Goal: Task Accomplishment & Management: Manage account settings

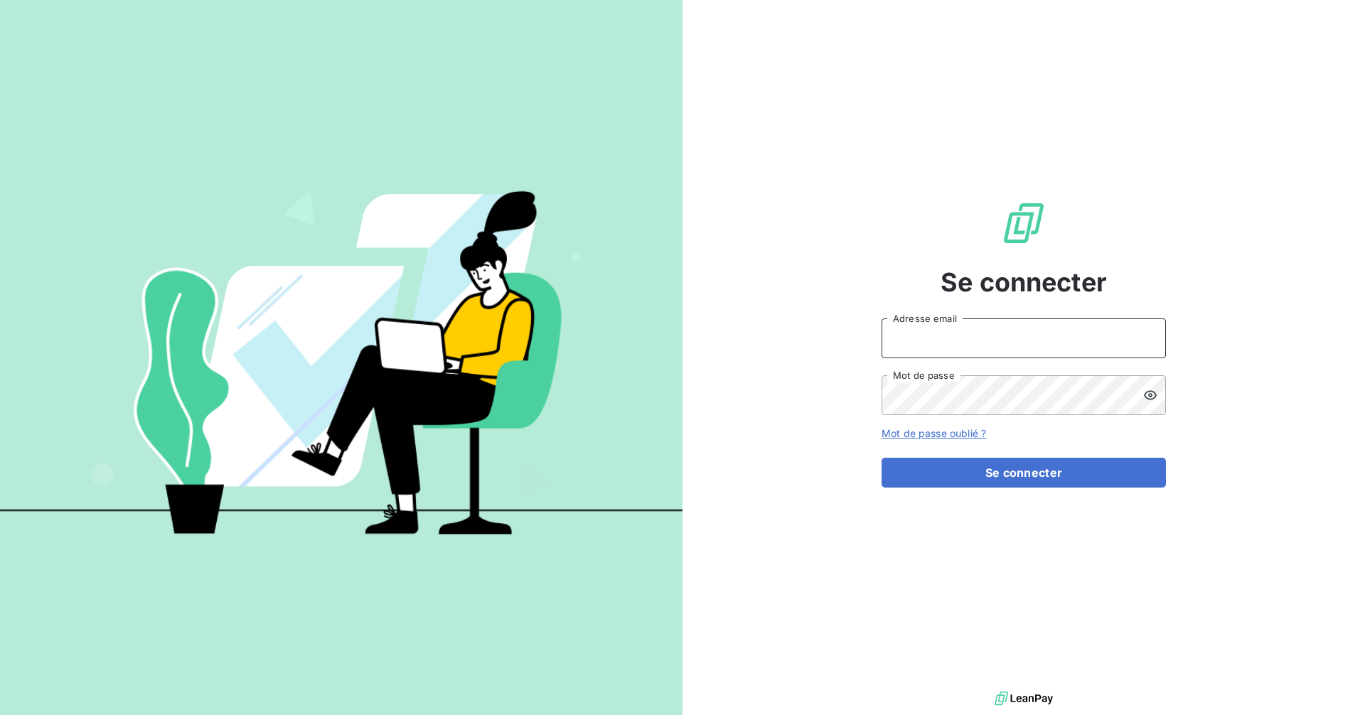
click at [961, 338] on input "Adresse email" at bounding box center [1024, 339] width 284 height 40
click at [0, 715] on com-1password-button at bounding box center [0, 715] width 0 height 0
type input "[EMAIL_ADDRESS][DOMAIN_NAME]"
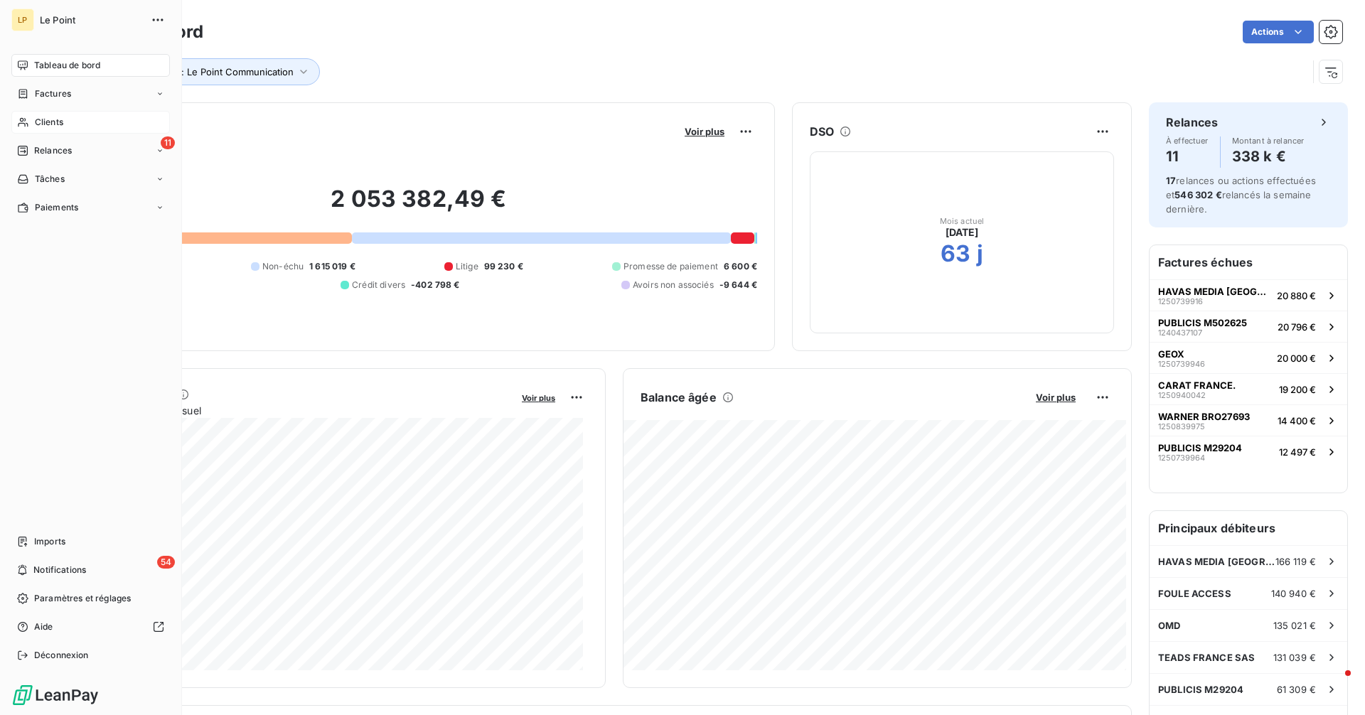
click at [40, 119] on span "Clients" at bounding box center [49, 122] width 28 height 13
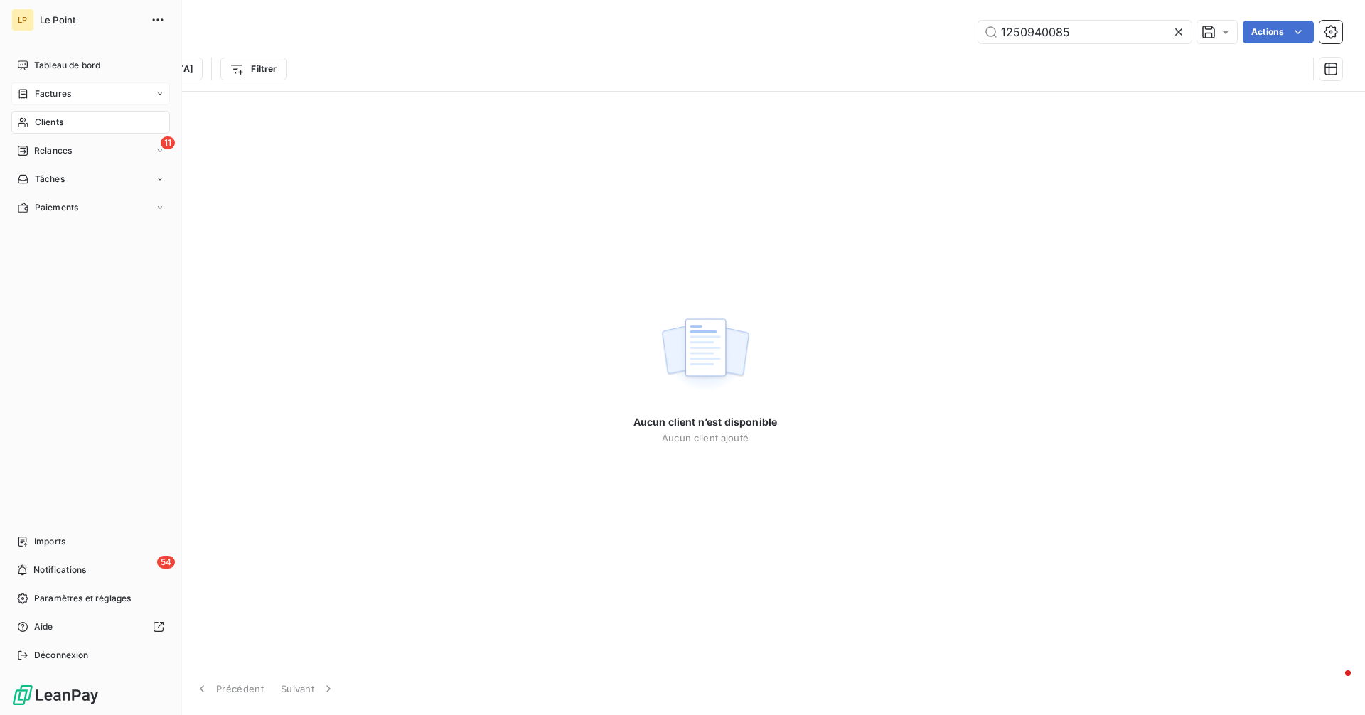
type input "1250940085"
click at [44, 93] on span "Factures" at bounding box center [53, 93] width 36 height 13
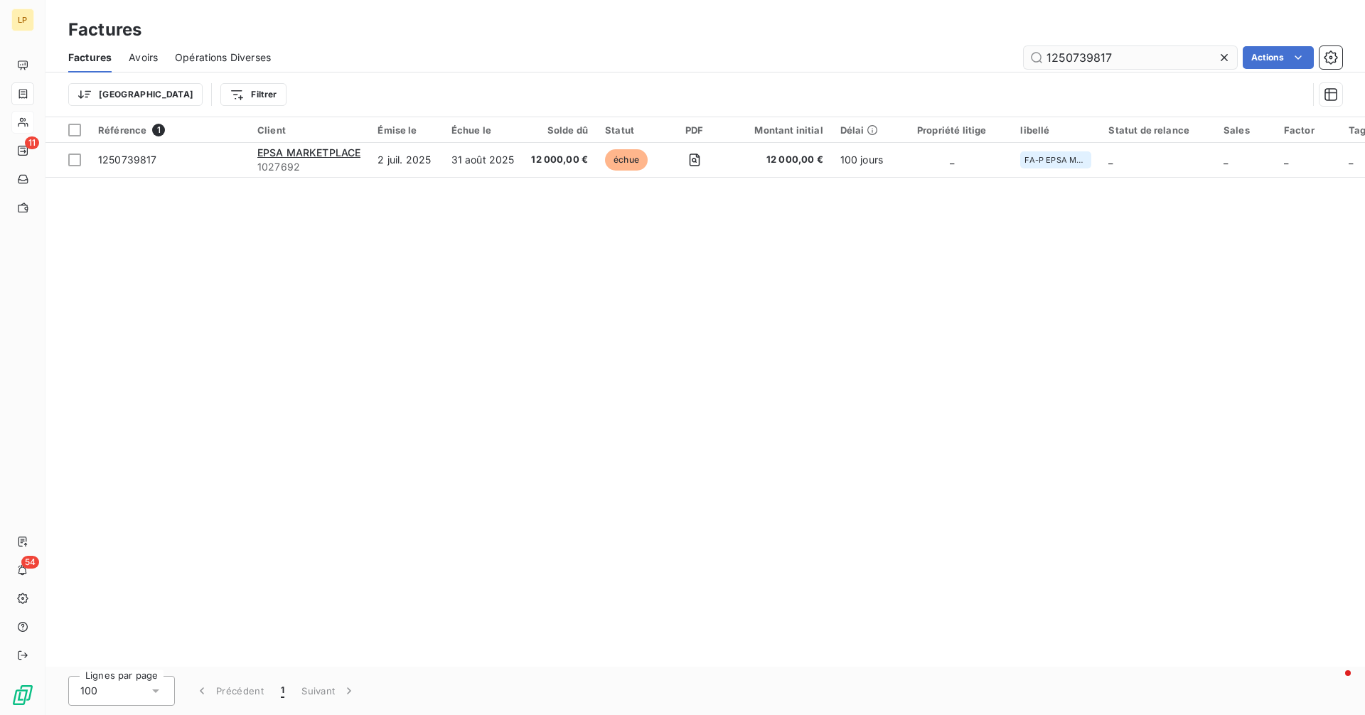
click at [1122, 53] on input "1250739817" at bounding box center [1130, 57] width 213 height 23
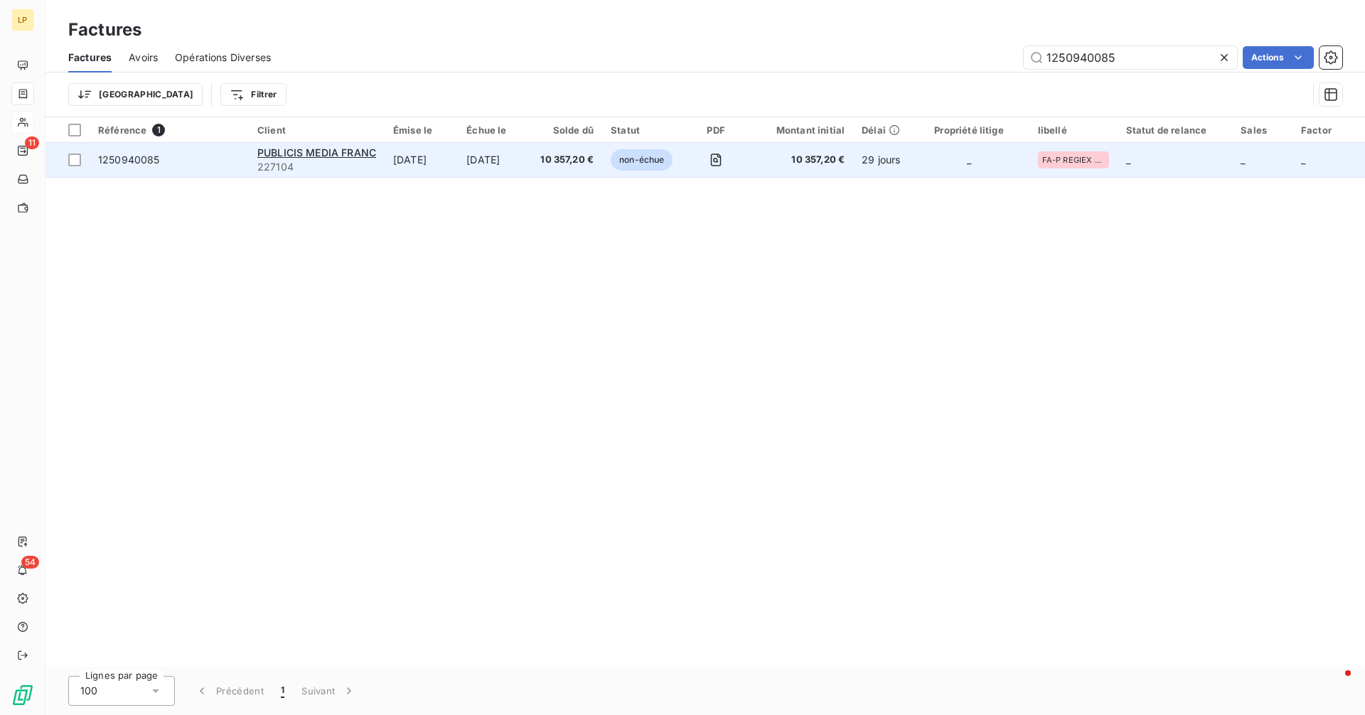
type input "1250940085"
click at [489, 154] on td "[DATE]" at bounding box center [495, 160] width 74 height 34
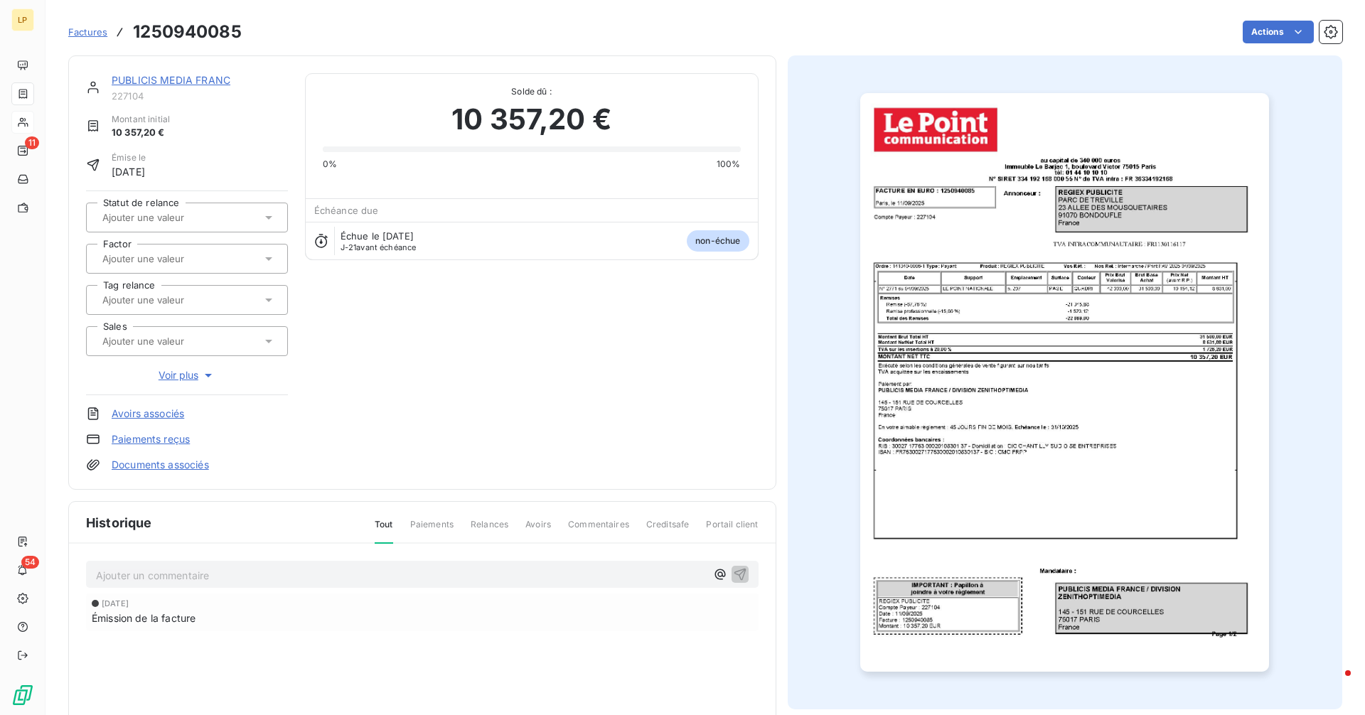
click at [264, 573] on p "Ajouter un commentaire ﻿" at bounding box center [401, 576] width 610 height 18
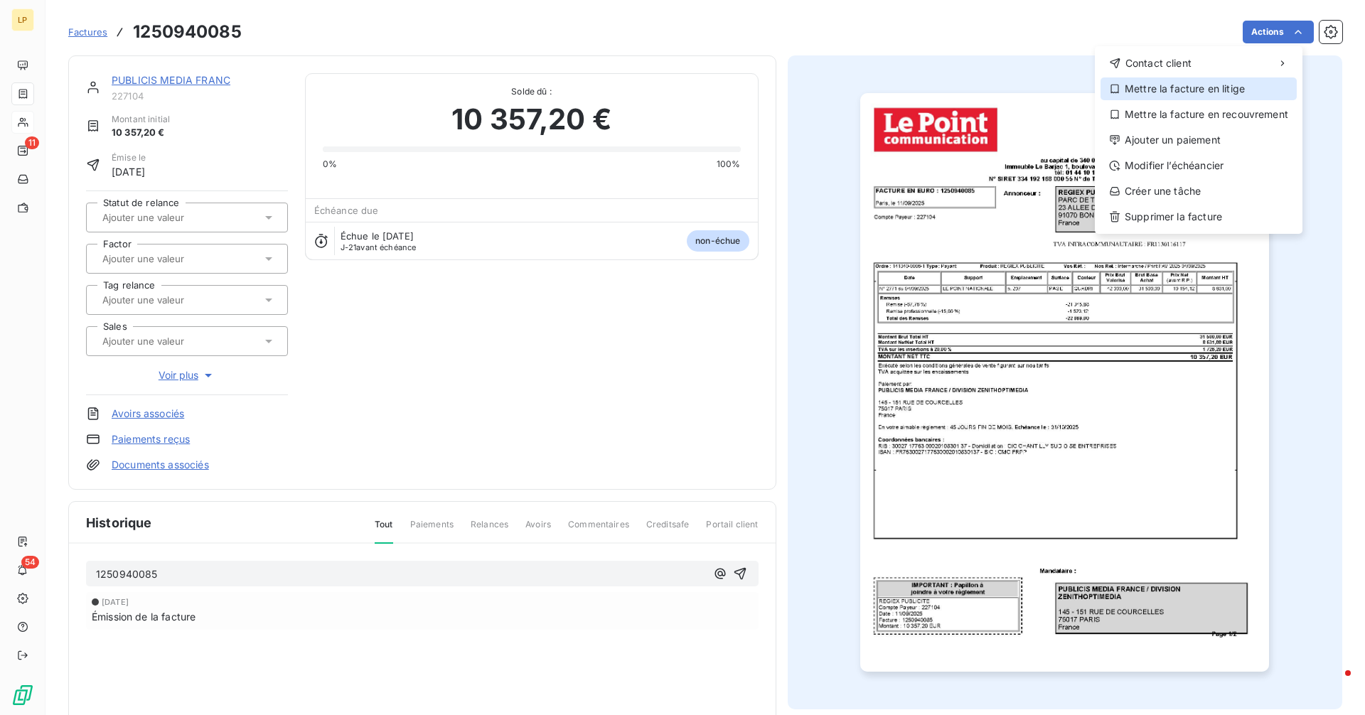
click at [1207, 86] on div "Mettre la facture en litige" at bounding box center [1199, 88] width 196 height 23
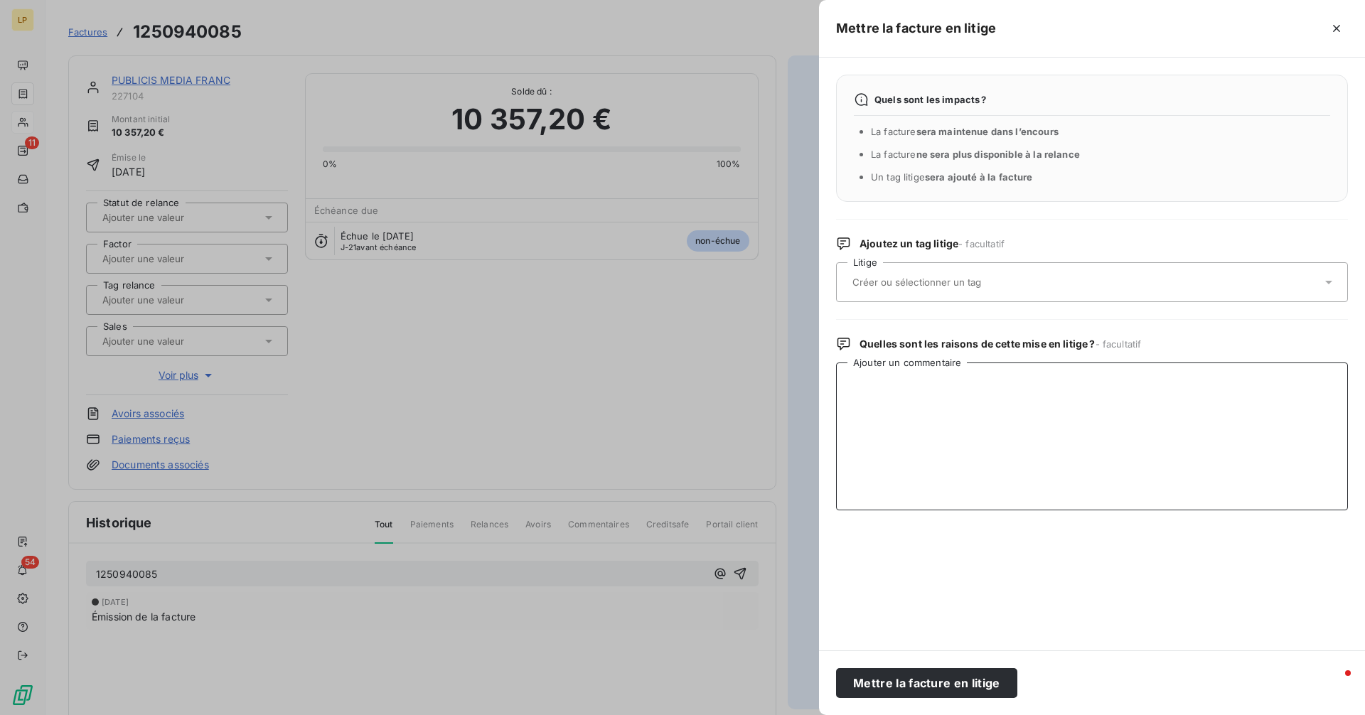
click at [923, 412] on textarea "Ajouter un commentaire" at bounding box center [1092, 437] width 512 height 148
click at [917, 381] on textarea "Ajouter un commentaire" at bounding box center [1092, 437] width 512 height 148
paste textarea "L’annonceur indiqué sur la facture est incorrect. Veillez svp nous parvenir un …"
type textarea "L’annonceur indiqué sur la facture est incorrect. Veillez svp nous parvenir un …"
click at [938, 292] on div at bounding box center [1085, 282] width 474 height 30
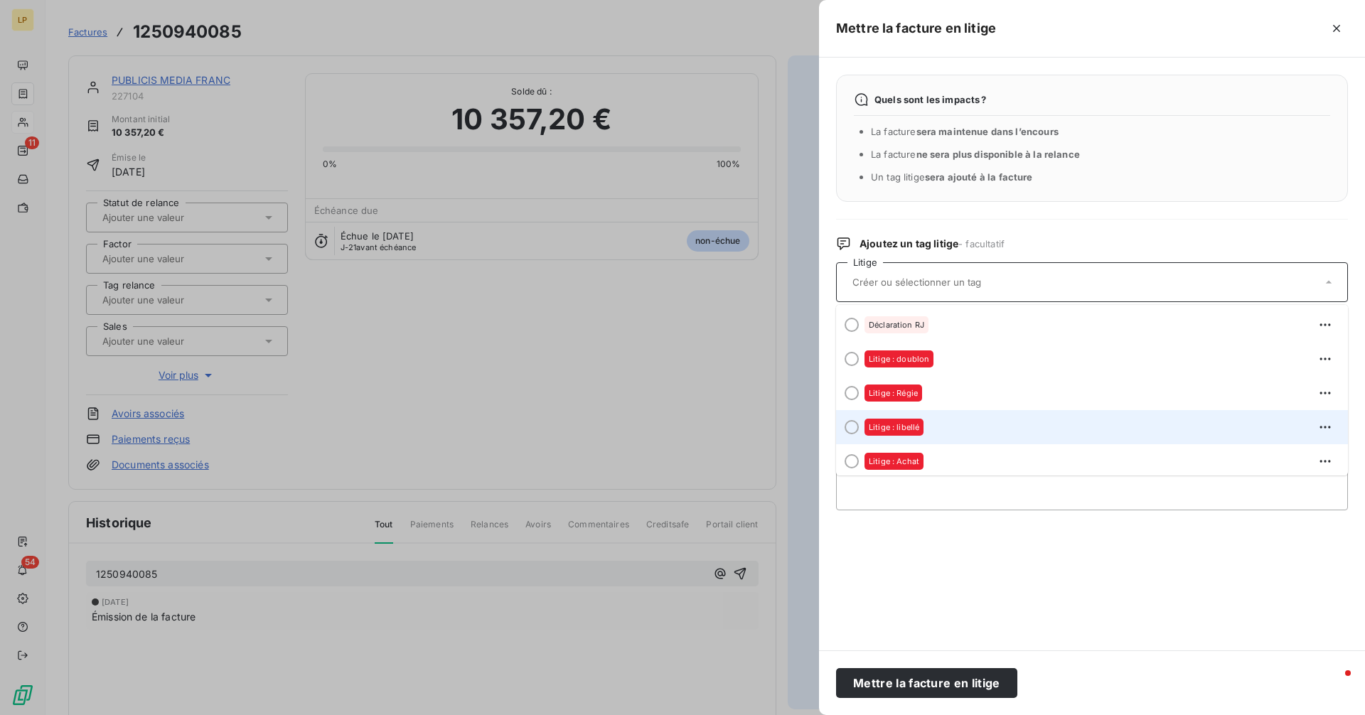
click at [922, 421] on div "Litige : libellé" at bounding box center [894, 427] width 59 height 17
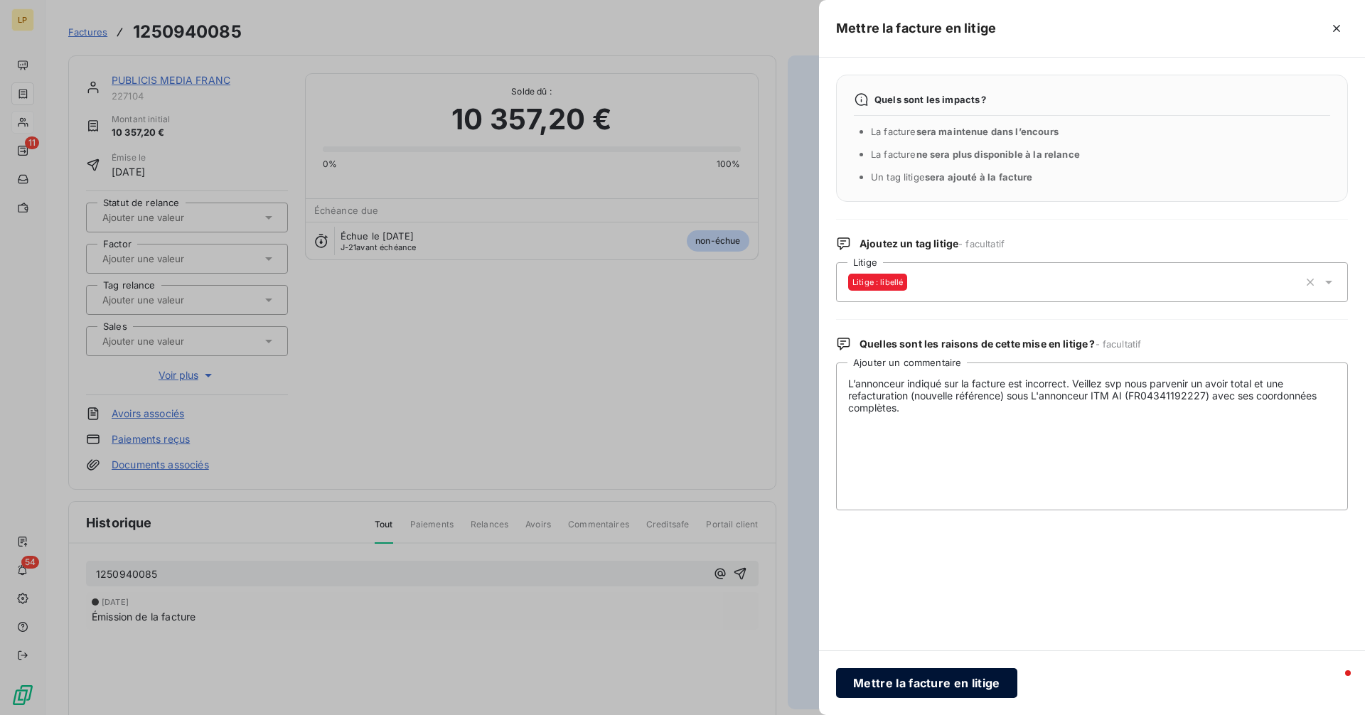
click at [971, 676] on button "Mettre la facture en litige" at bounding box center [926, 683] width 181 height 30
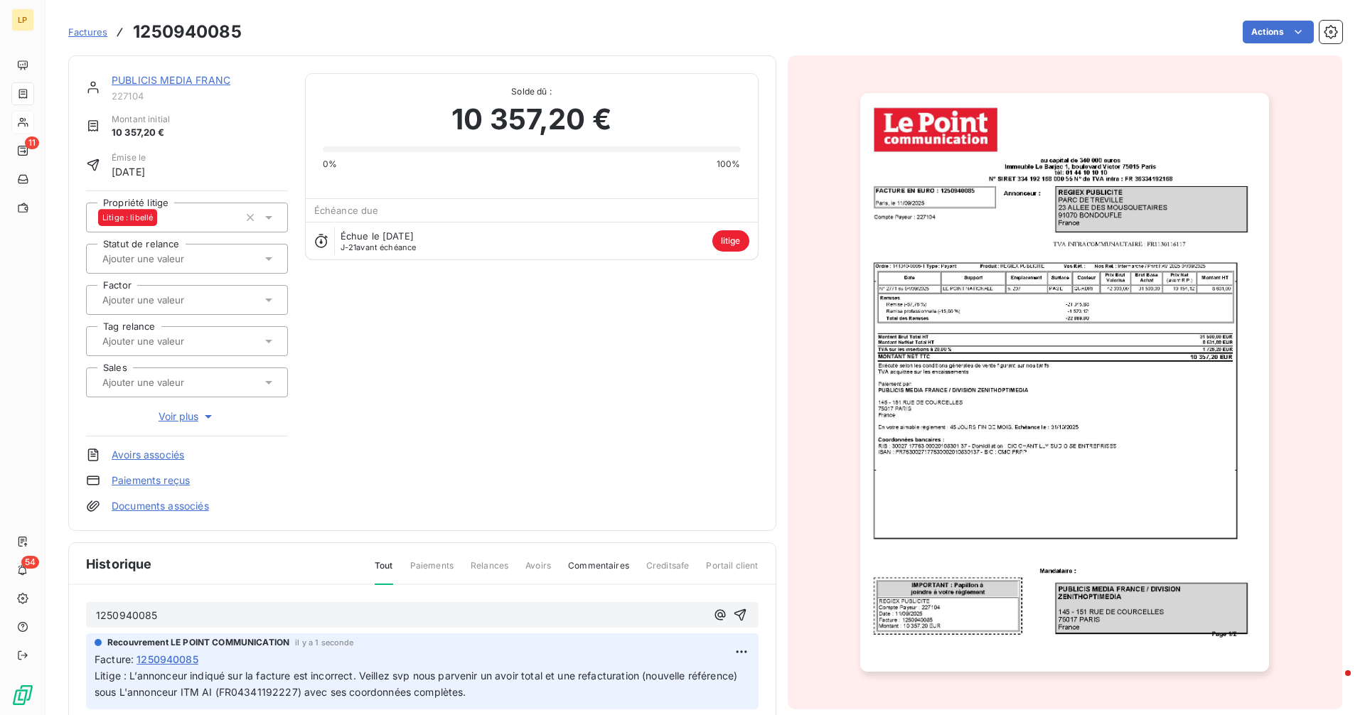
click at [186, 422] on span "Voir plus" at bounding box center [187, 417] width 57 height 14
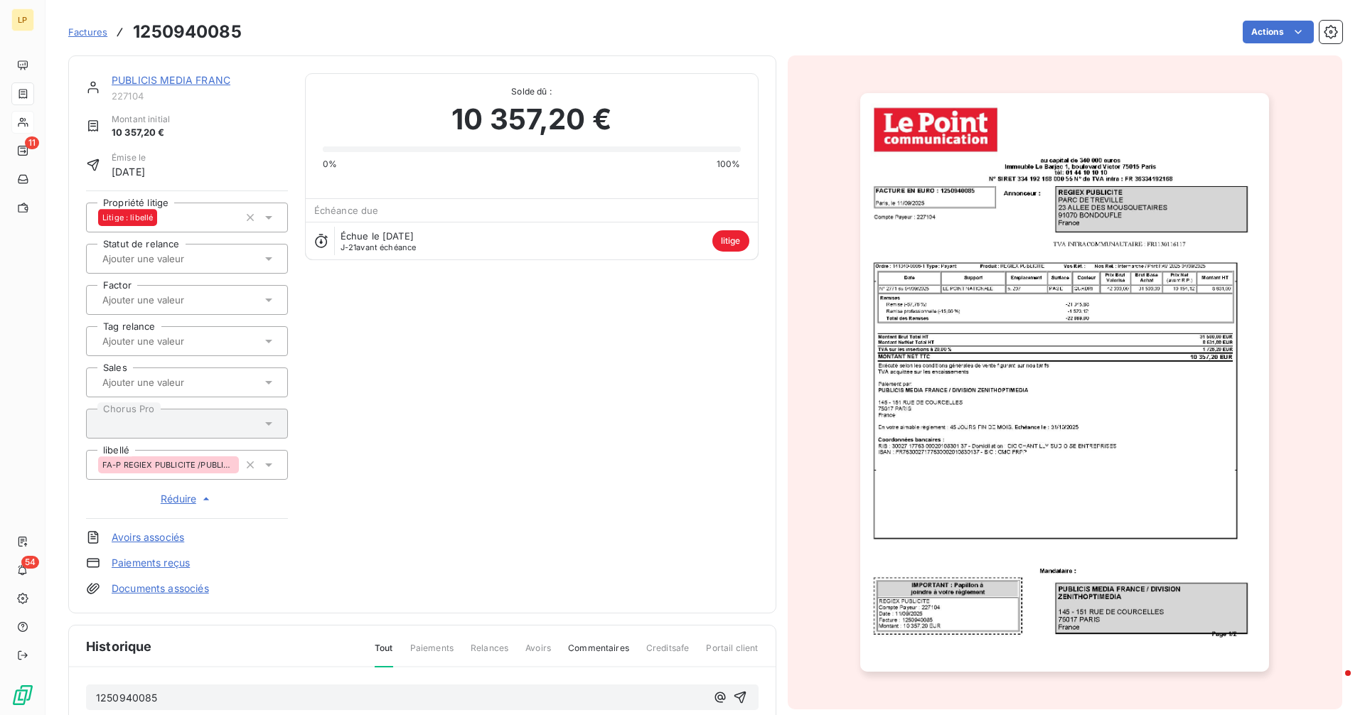
click at [157, 79] on link "PUBLICIS MEDIA FRANC" at bounding box center [171, 80] width 119 height 12
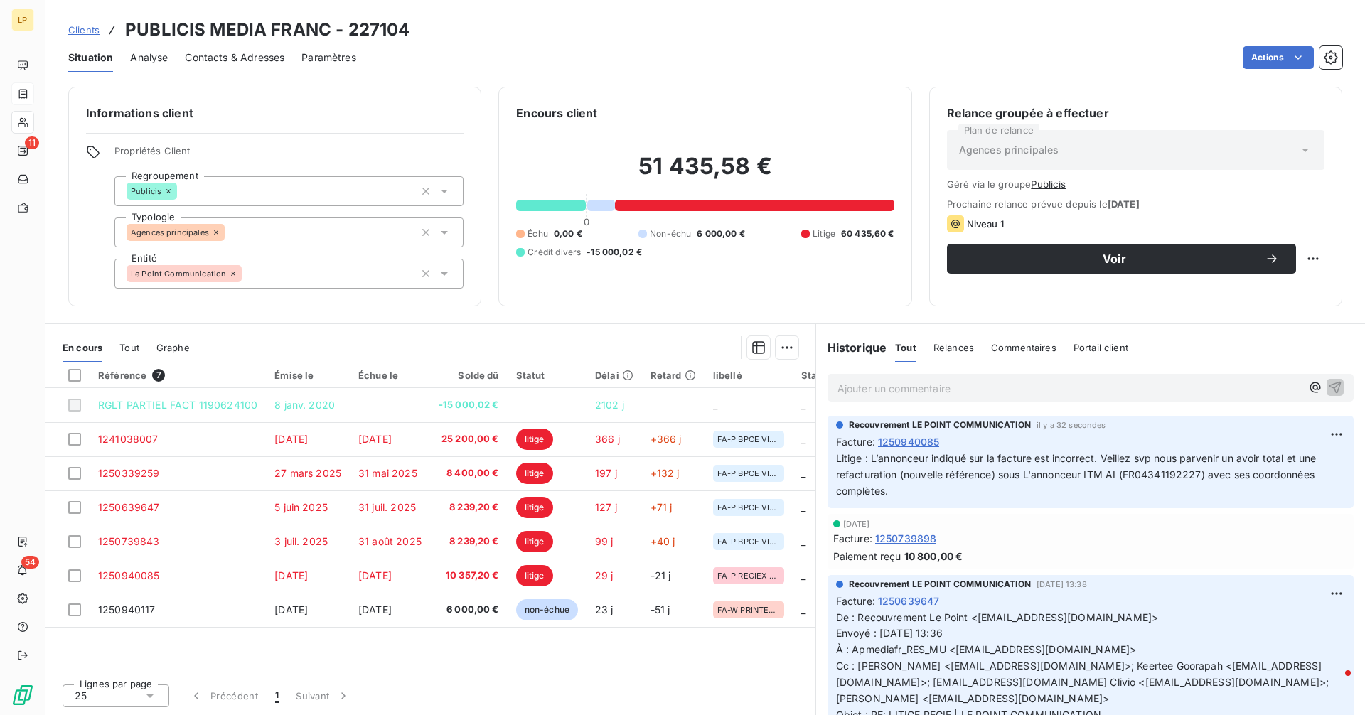
click at [326, 28] on h3 "PUBLICIS MEDIA FRANC - 227104" at bounding box center [267, 30] width 284 height 26
click at [125, 30] on h3 "PUBLICIS MEDIA FRANC - 227104" at bounding box center [267, 30] width 284 height 26
copy h3 "PUBLICIS MEDIA FRANC"
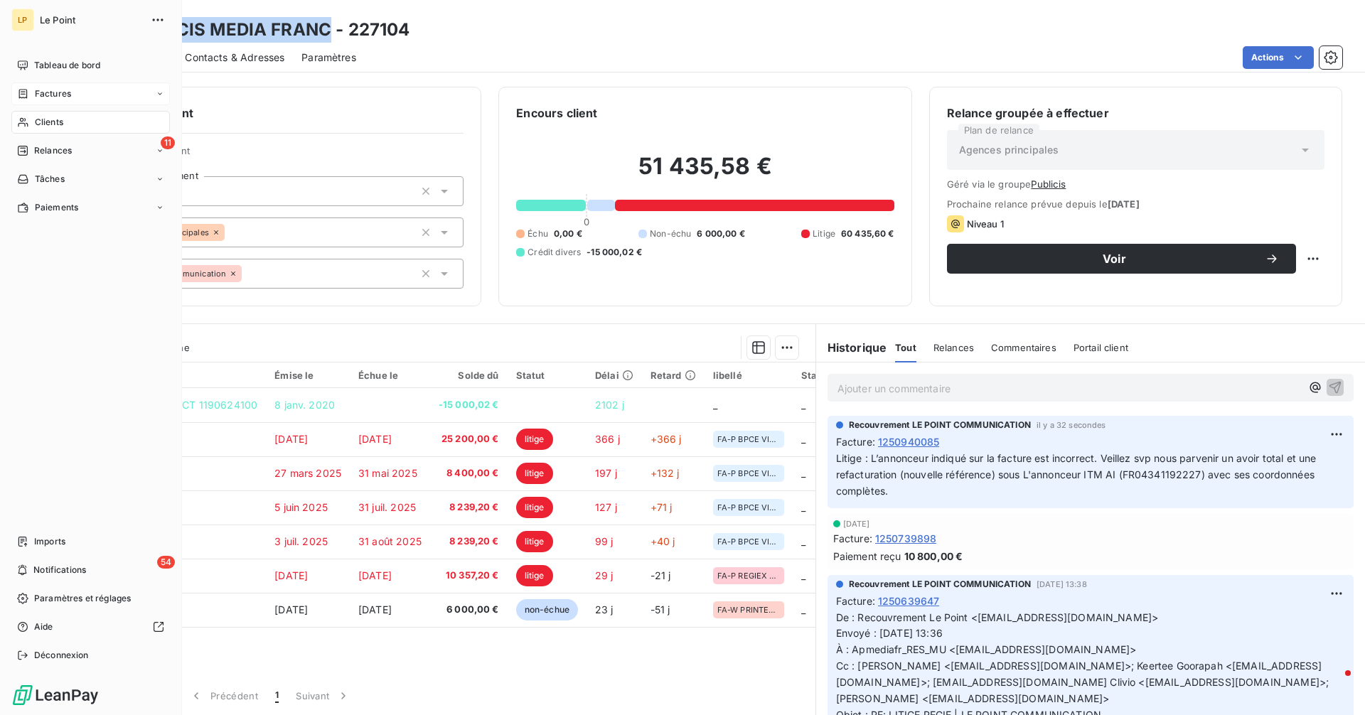
click at [53, 94] on span "Factures" at bounding box center [53, 93] width 36 height 13
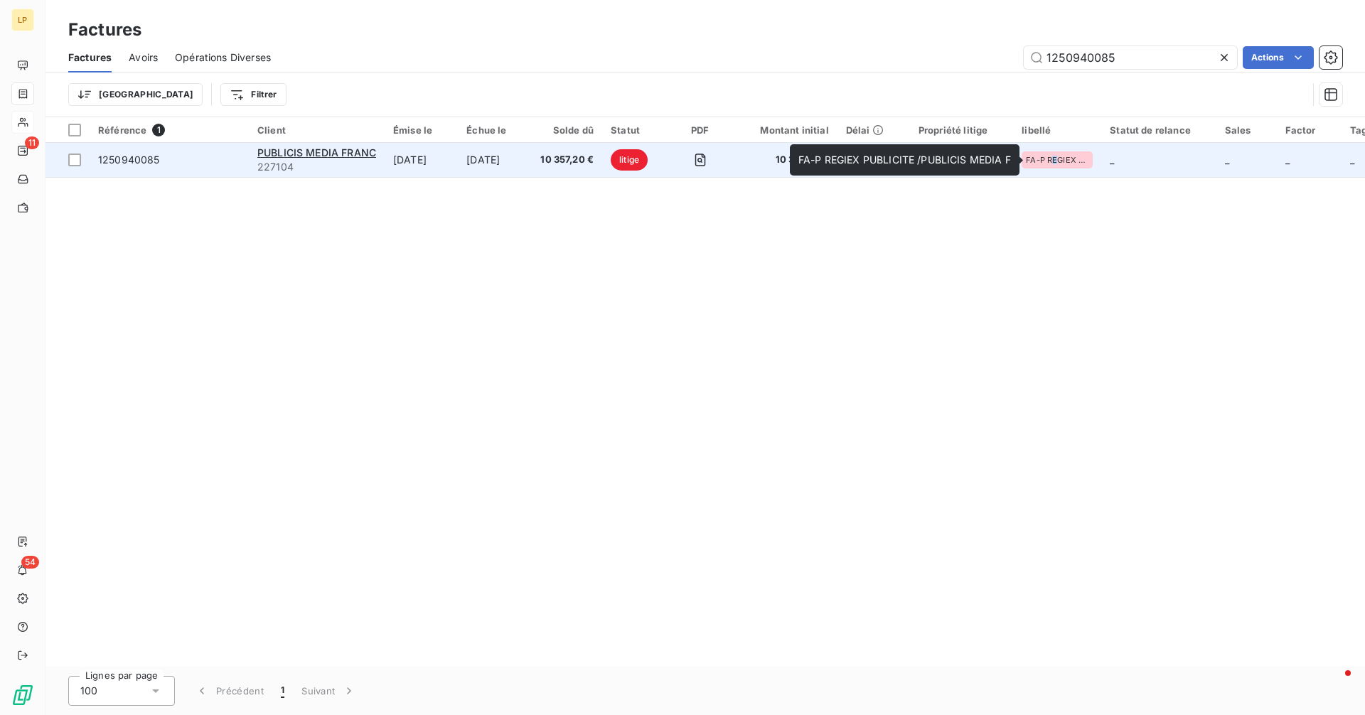
click at [1059, 159] on span "FA-P REGIEX PUBLICITE /PUBLICIS MEDIA F" at bounding box center [1057, 160] width 63 height 9
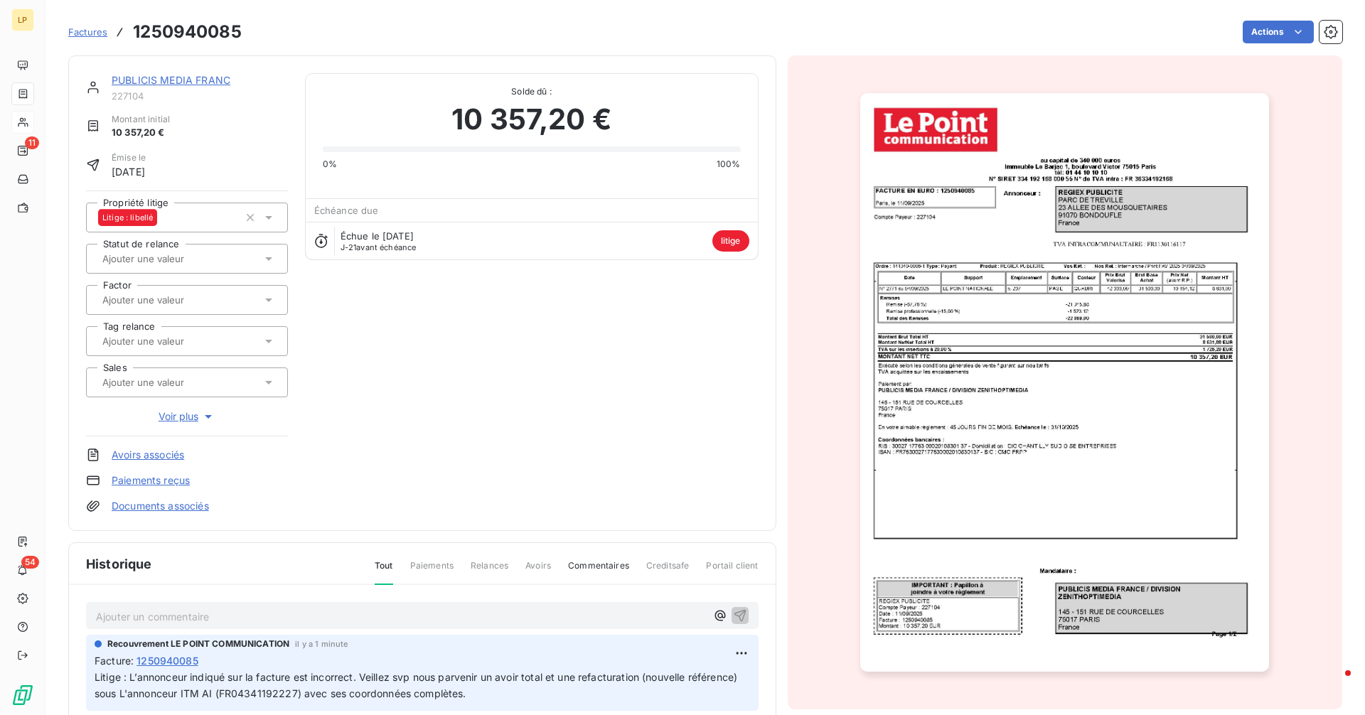
click at [90, 39] on div "Factures 1250940085" at bounding box center [154, 32] width 173 height 26
click at [90, 36] on span "Factures" at bounding box center [87, 31] width 39 height 11
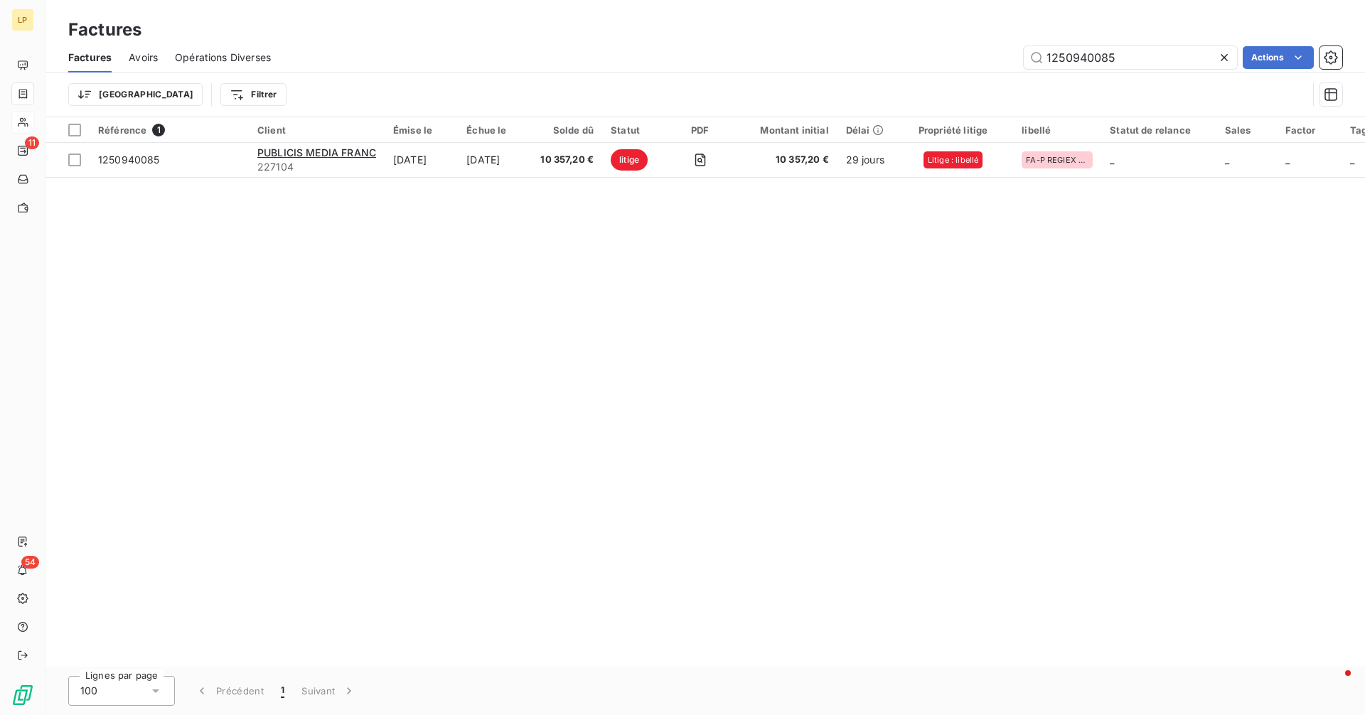
drag, startPoint x: 1046, startPoint y: 158, endPoint x: 776, endPoint y: 247, distance: 283.7
click at [776, 247] on div "Référence 1 Client Émise le Échue le Solde dû Statut PDF Montant initial Délai …" at bounding box center [706, 392] width 1320 height 550
drag, startPoint x: 957, startPoint y: 166, endPoint x: 807, endPoint y: 207, distance: 155.6
drag, startPoint x: 1047, startPoint y: 159, endPoint x: 631, endPoint y: 307, distance: 440.8
click at [631, 307] on div "Référence 1 Client Émise le Échue le Solde dû Statut PDF Montant initial Délai …" at bounding box center [706, 392] width 1320 height 550
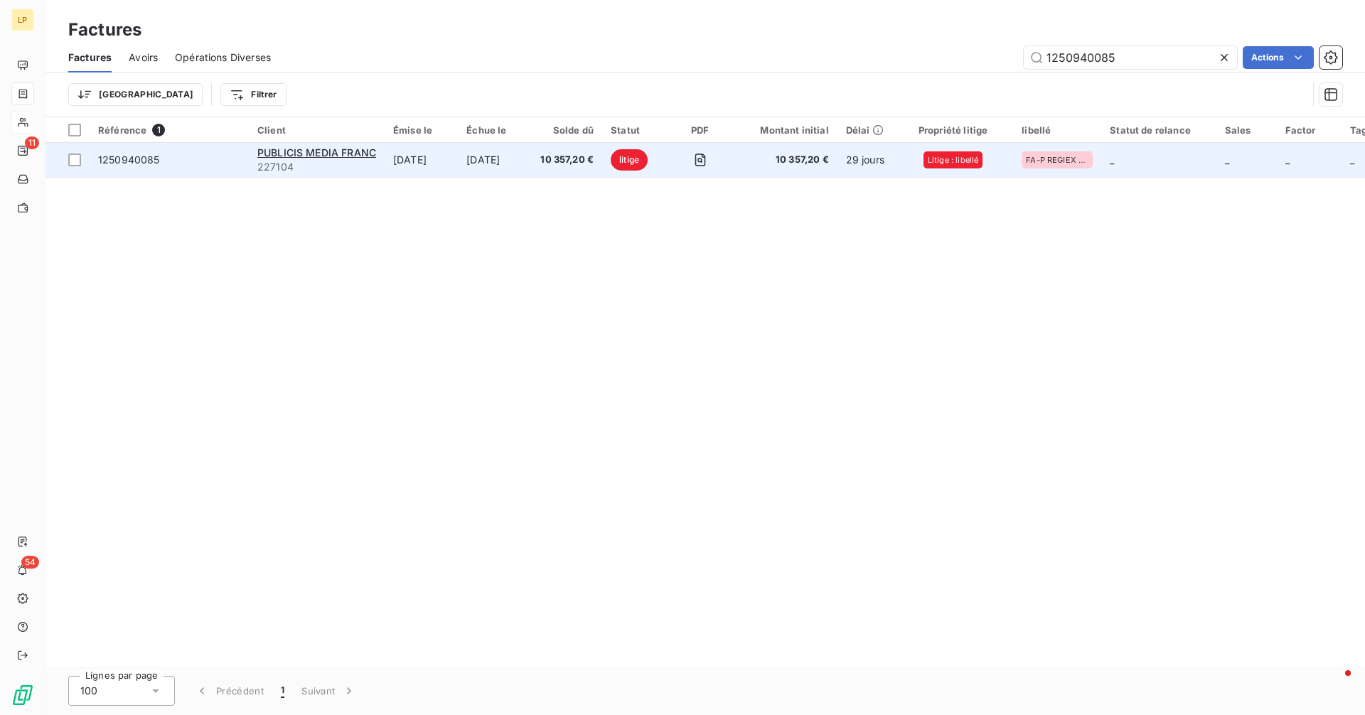
click at [567, 164] on span "10 357,20 €" at bounding box center [566, 160] width 53 height 14
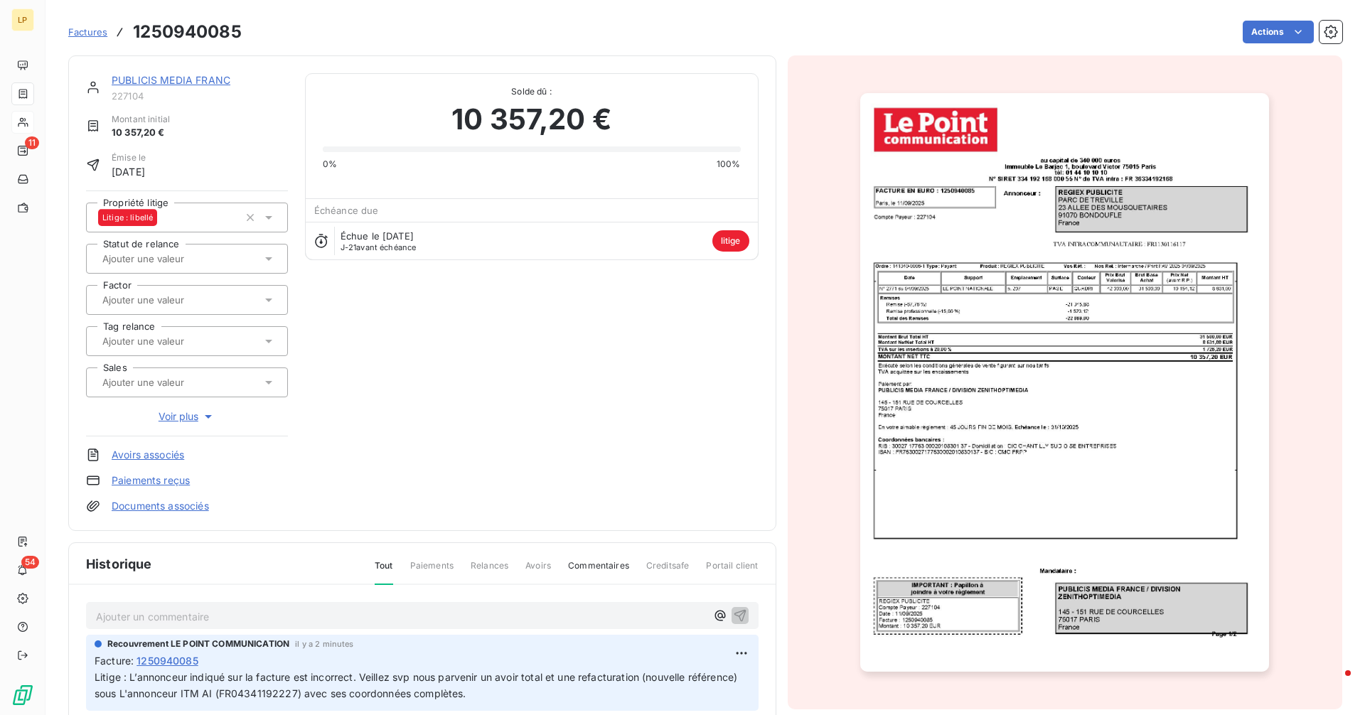
click at [461, 122] on span "10 357,20 €" at bounding box center [531, 119] width 160 height 43
click at [579, 119] on span "10 357,20 €" at bounding box center [531, 119] width 160 height 43
click at [485, 122] on span "10 357,20 €" at bounding box center [531, 119] width 160 height 43
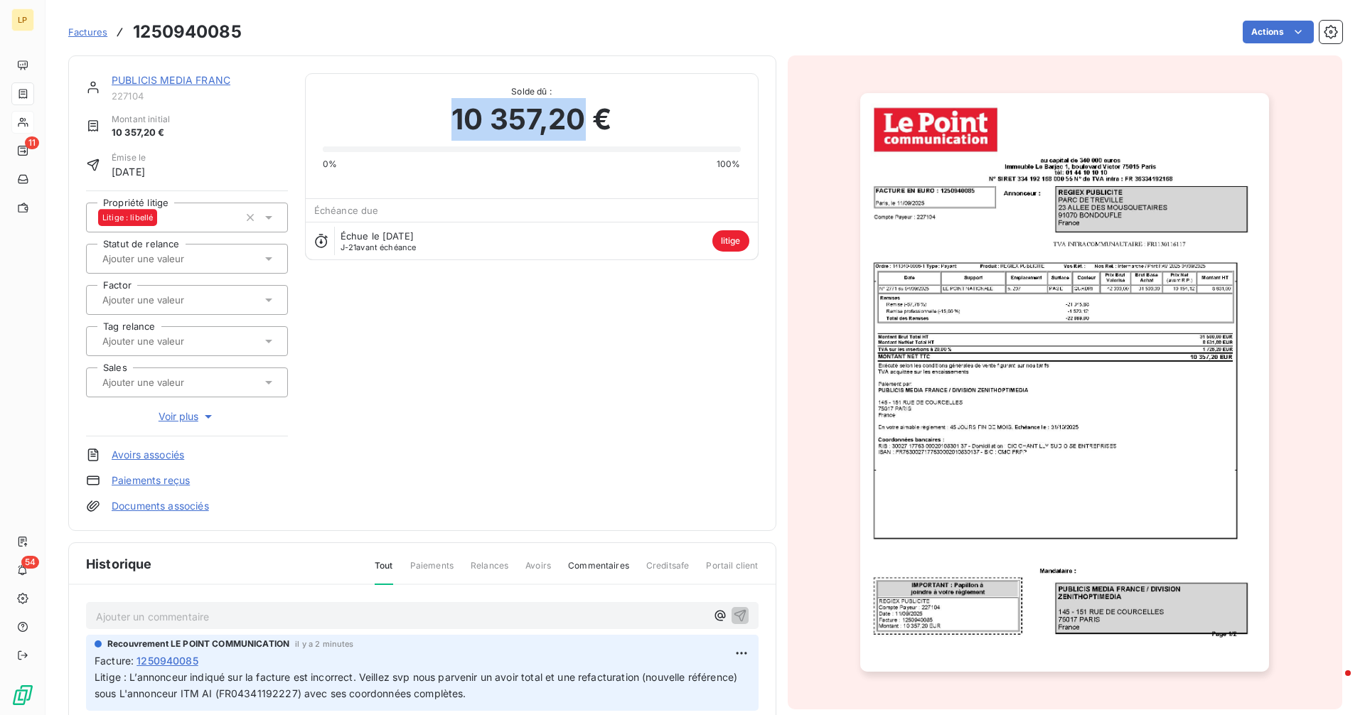
drag, startPoint x: 449, startPoint y: 122, endPoint x: 574, endPoint y: 120, distance: 125.1
click at [574, 120] on span "10 357,20 €" at bounding box center [531, 119] width 160 height 43
copy span "10 357,20"
click at [203, 19] on h3 "1250940085" at bounding box center [187, 32] width 109 height 26
click at [200, 26] on h3 "1250940085" at bounding box center [187, 32] width 109 height 26
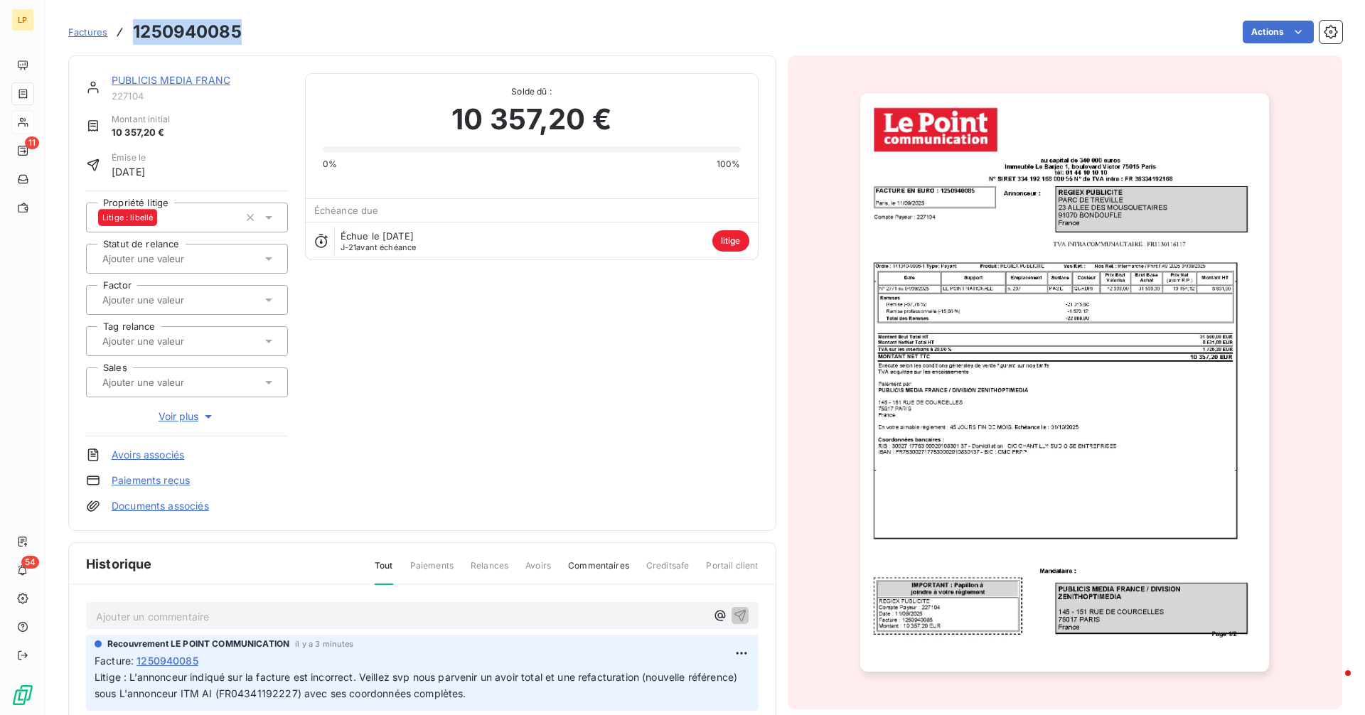
click at [200, 26] on h3 "1250940085" at bounding box center [187, 32] width 109 height 26
copy h3 "1250940085"
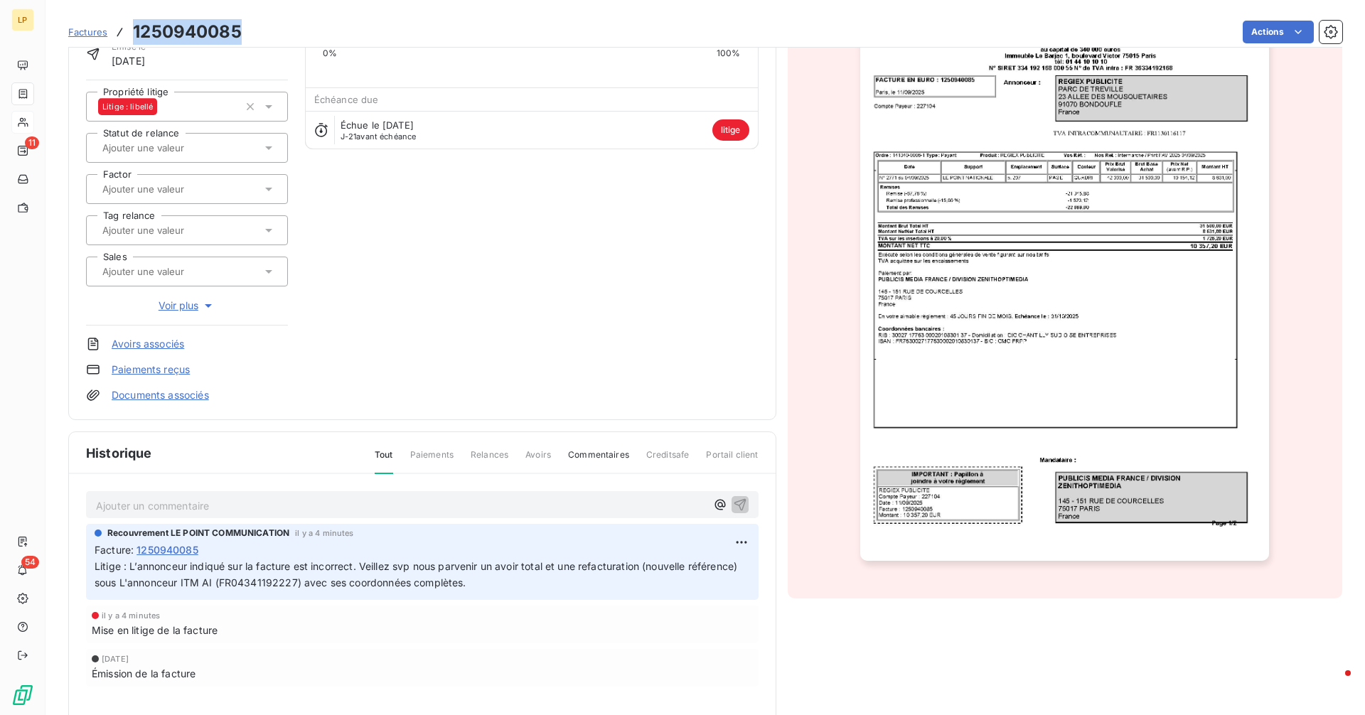
scroll to position [166, 0]
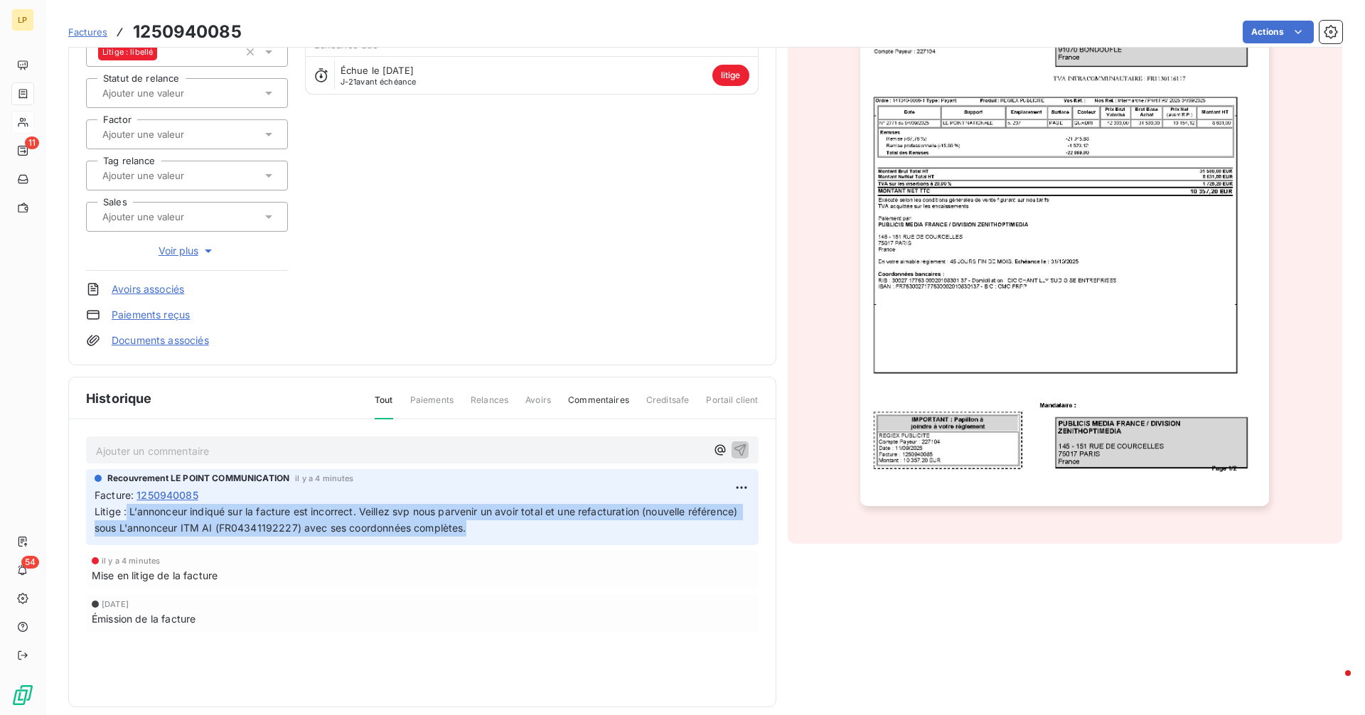
drag, startPoint x: 527, startPoint y: 532, endPoint x: 128, endPoint y: 515, distance: 399.2
click at [128, 515] on p "Litige : L’annonceur indiqué sur la facture est incorrect. Veillez svp nous par…" at bounding box center [423, 520] width 656 height 33
copy span "L’annonceur indiqué sur la facture est incorrect. Veillez svp nous parvenir un …"
click at [96, 494] on span "Facture :" at bounding box center [114, 495] width 39 height 15
copy span "Facture : 1250940085 Litige : L’annonceur indiqué sur la facture est incorrect.…"
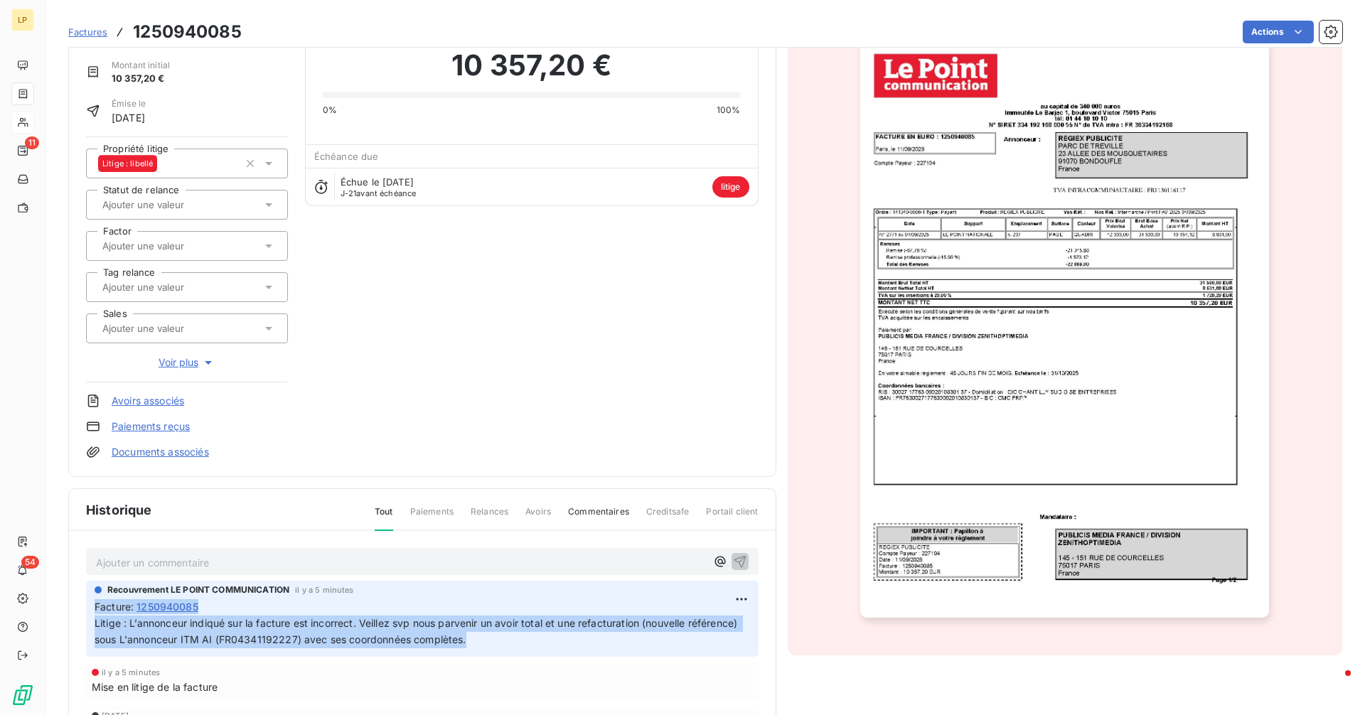
scroll to position [0, 0]
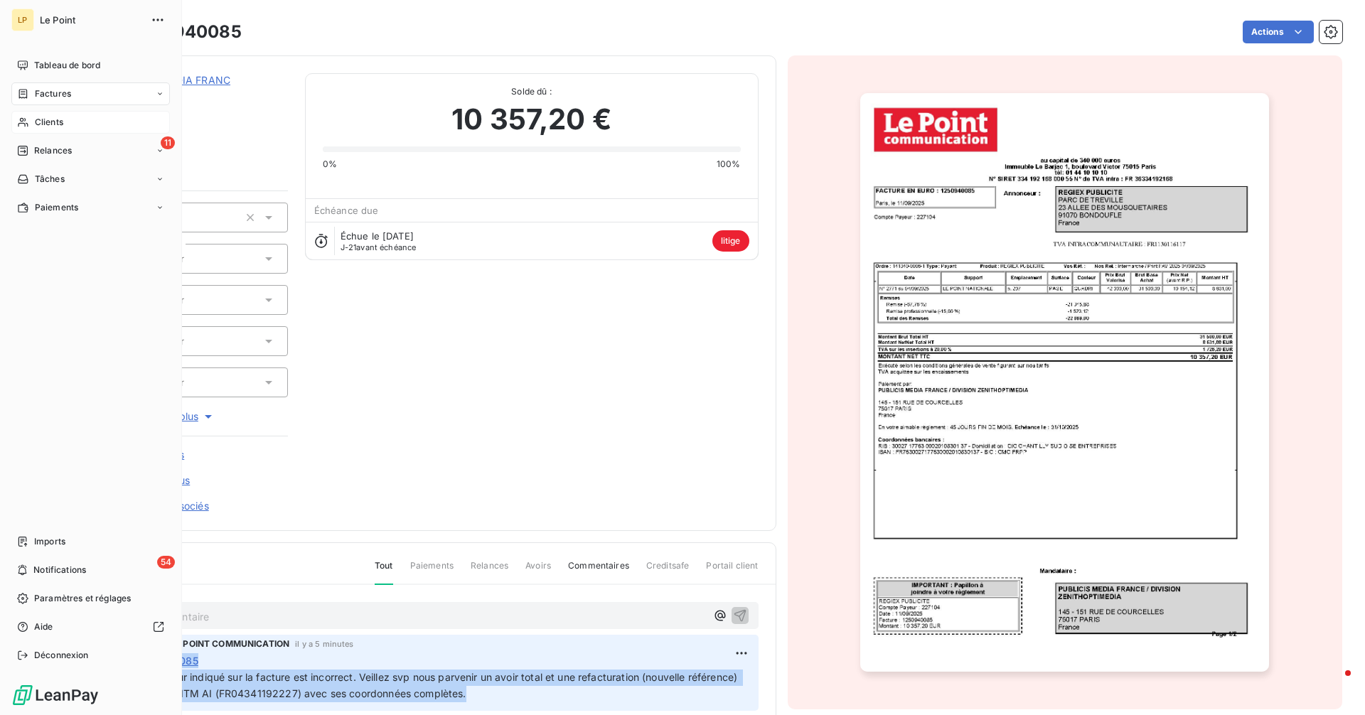
click at [53, 98] on span "Factures" at bounding box center [53, 93] width 36 height 13
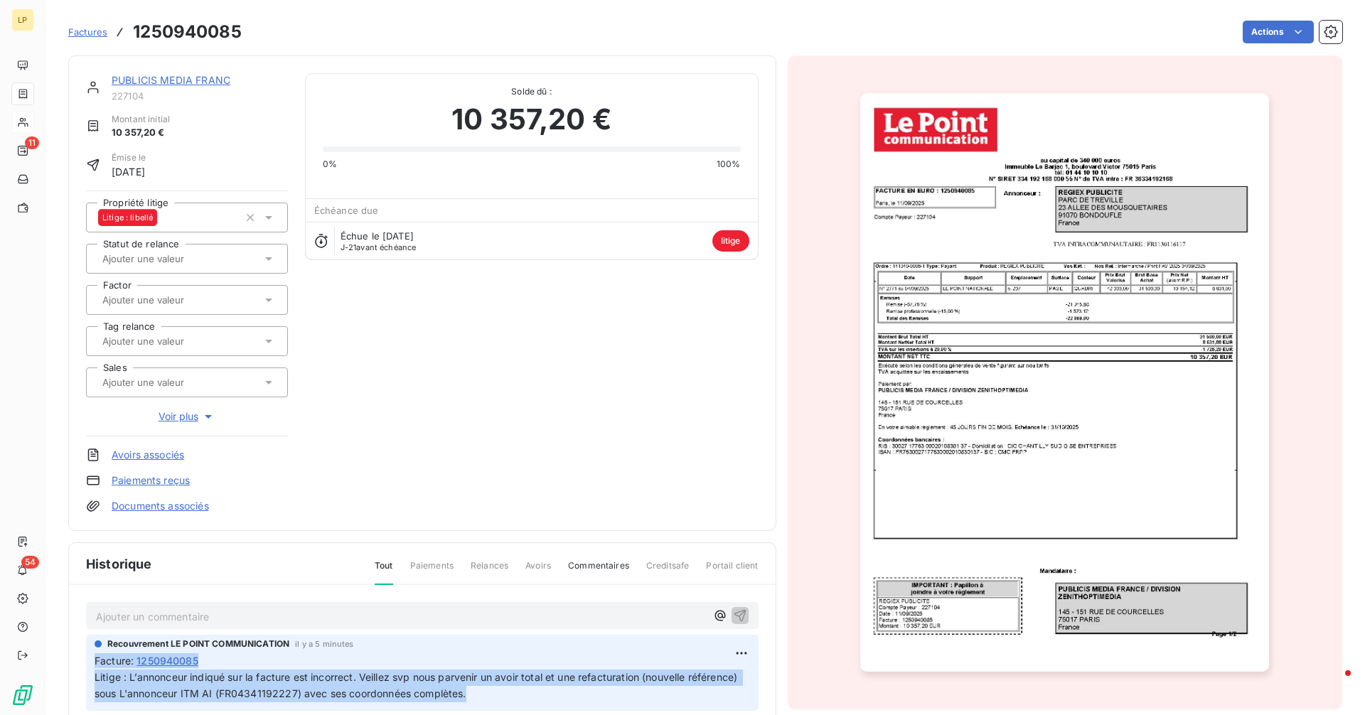
click at [93, 33] on span "Factures" at bounding box center [87, 31] width 39 height 11
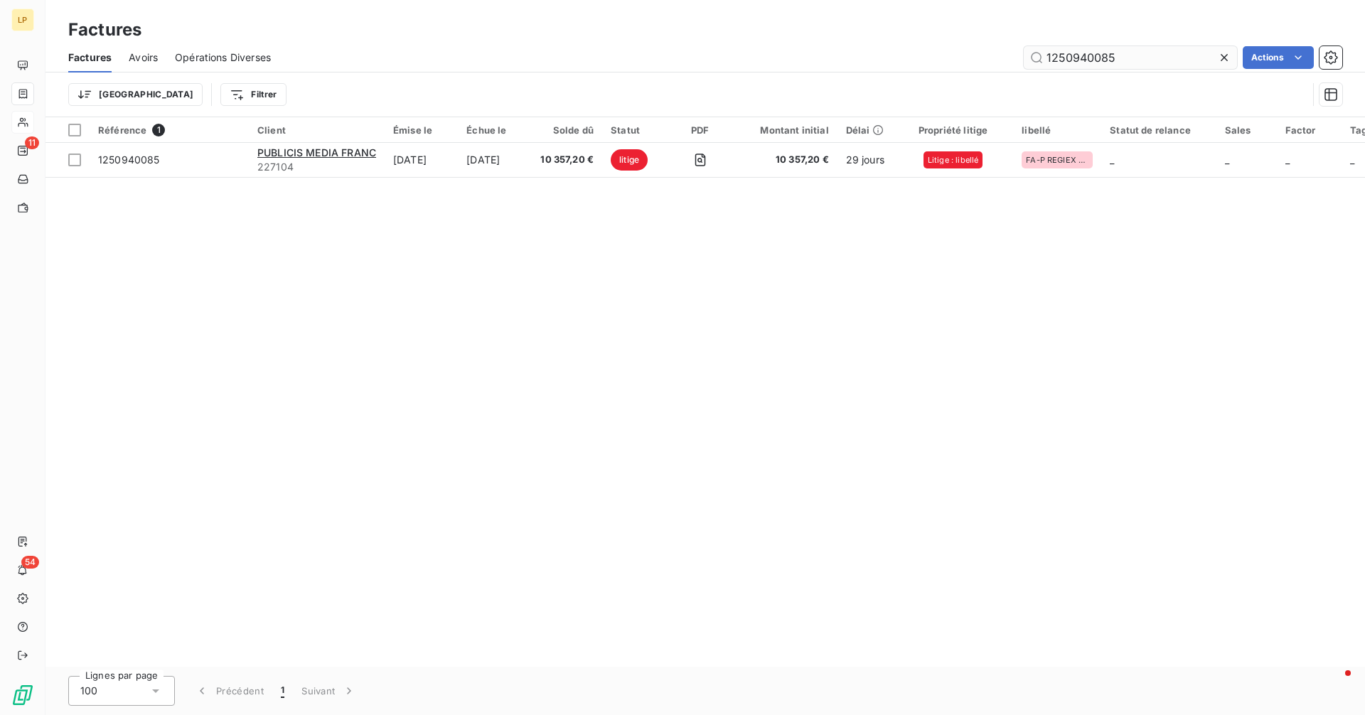
click at [1161, 58] on input "1250940085" at bounding box center [1130, 57] width 213 height 23
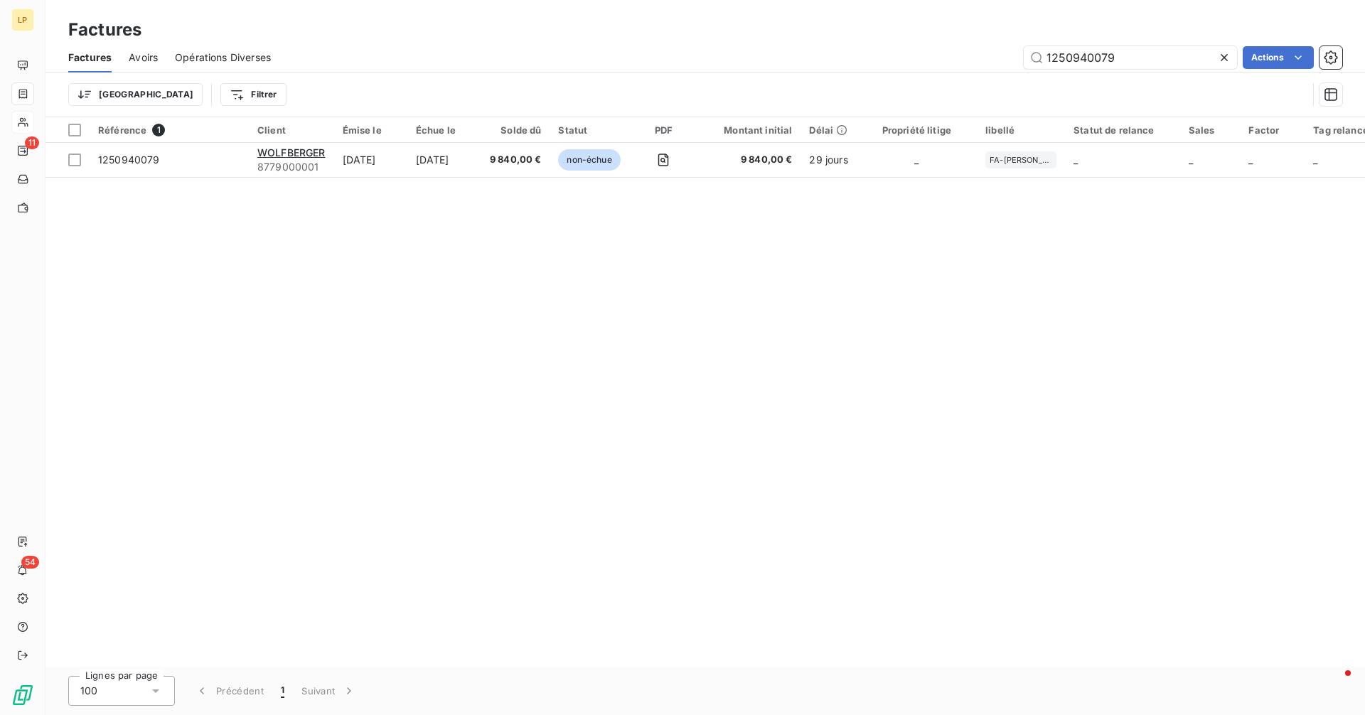
type input "1250940079"
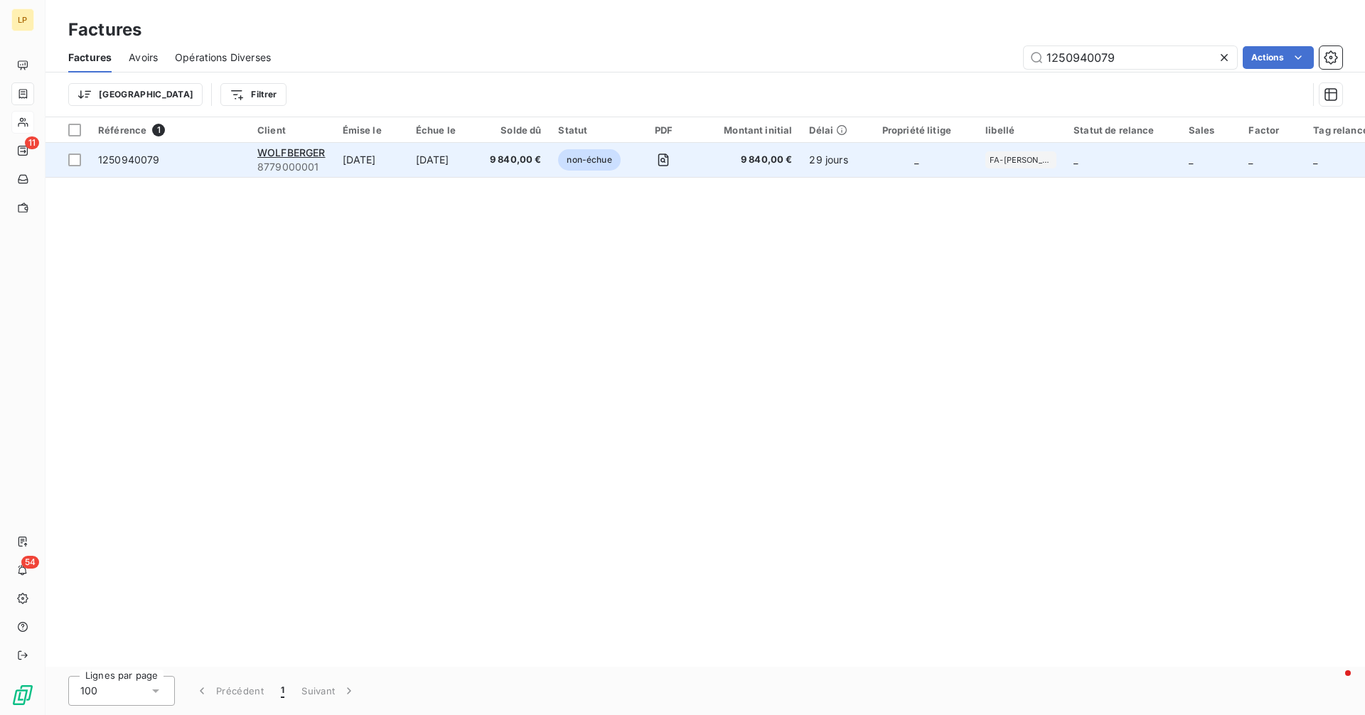
click at [161, 160] on span "1250940079" at bounding box center [169, 160] width 142 height 14
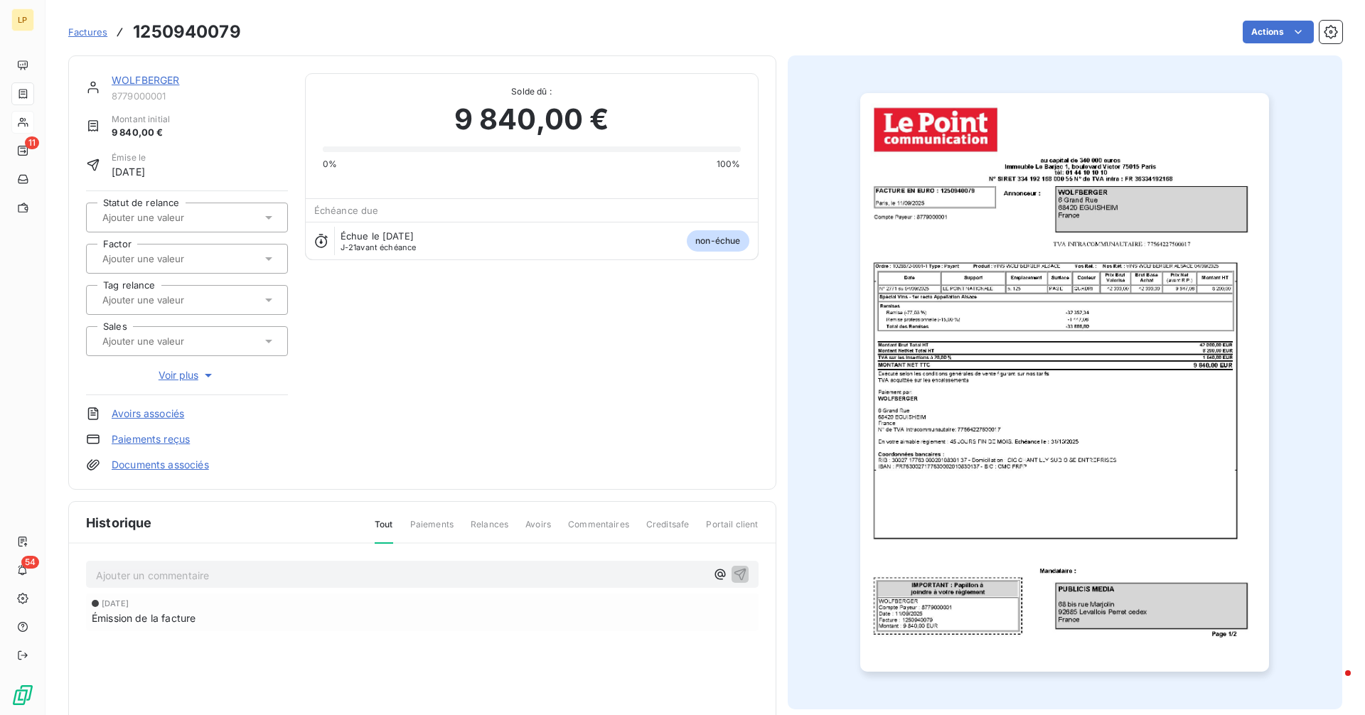
click at [97, 36] on span "Factures" at bounding box center [87, 31] width 39 height 11
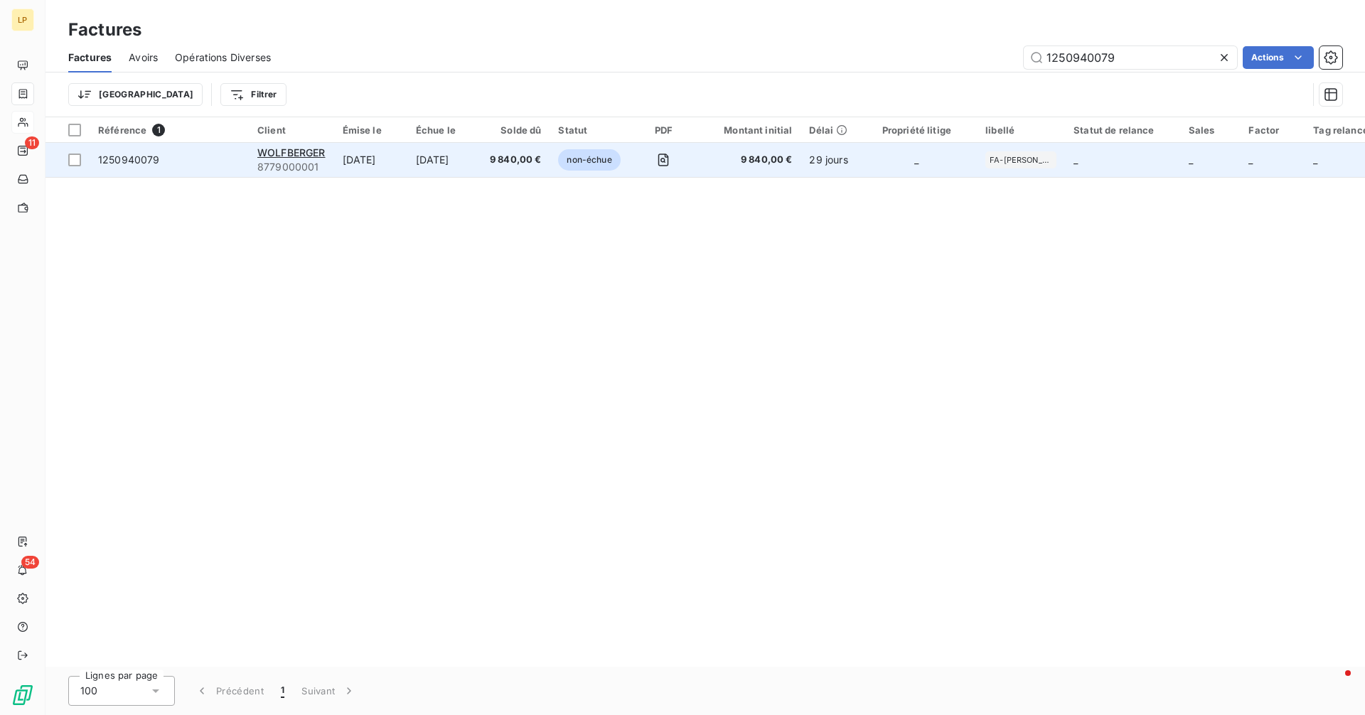
click at [146, 164] on span "1250940079" at bounding box center [129, 160] width 62 height 12
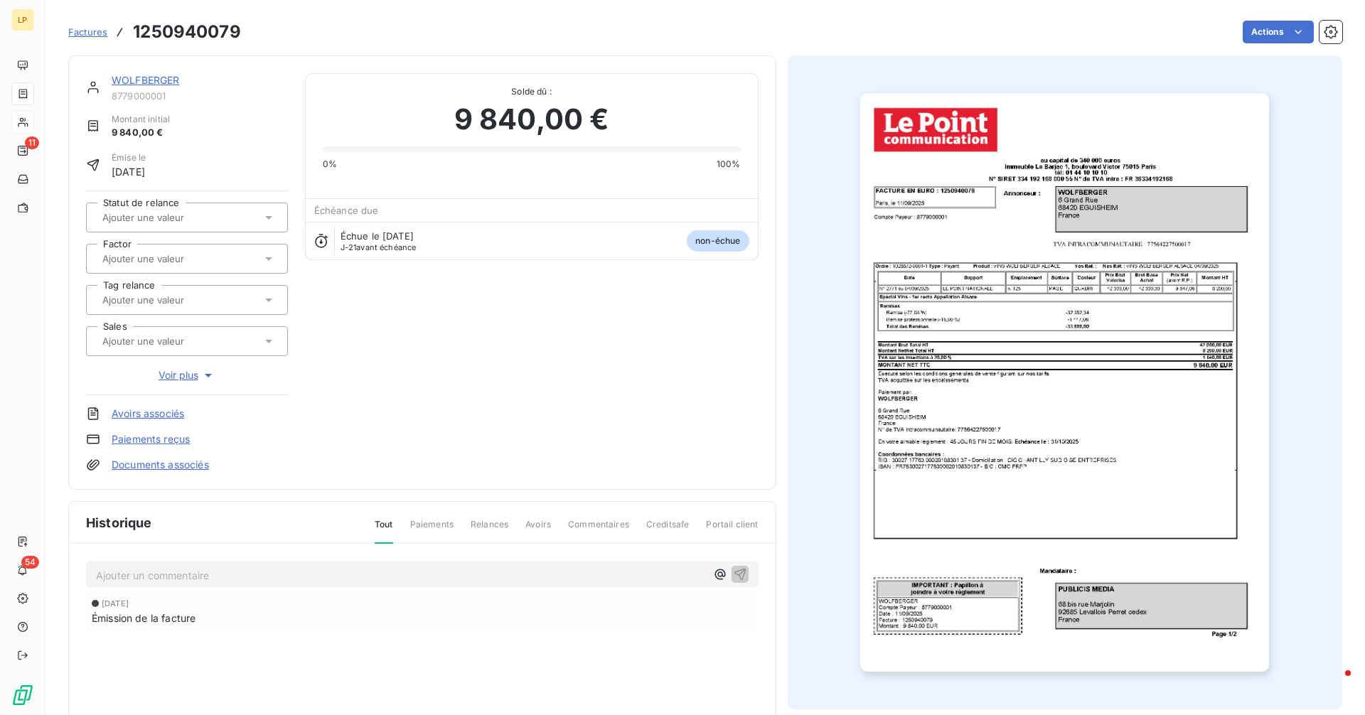
click at [191, 31] on h3 "1250940079" at bounding box center [187, 32] width 108 height 26
copy h3 "1250940079"
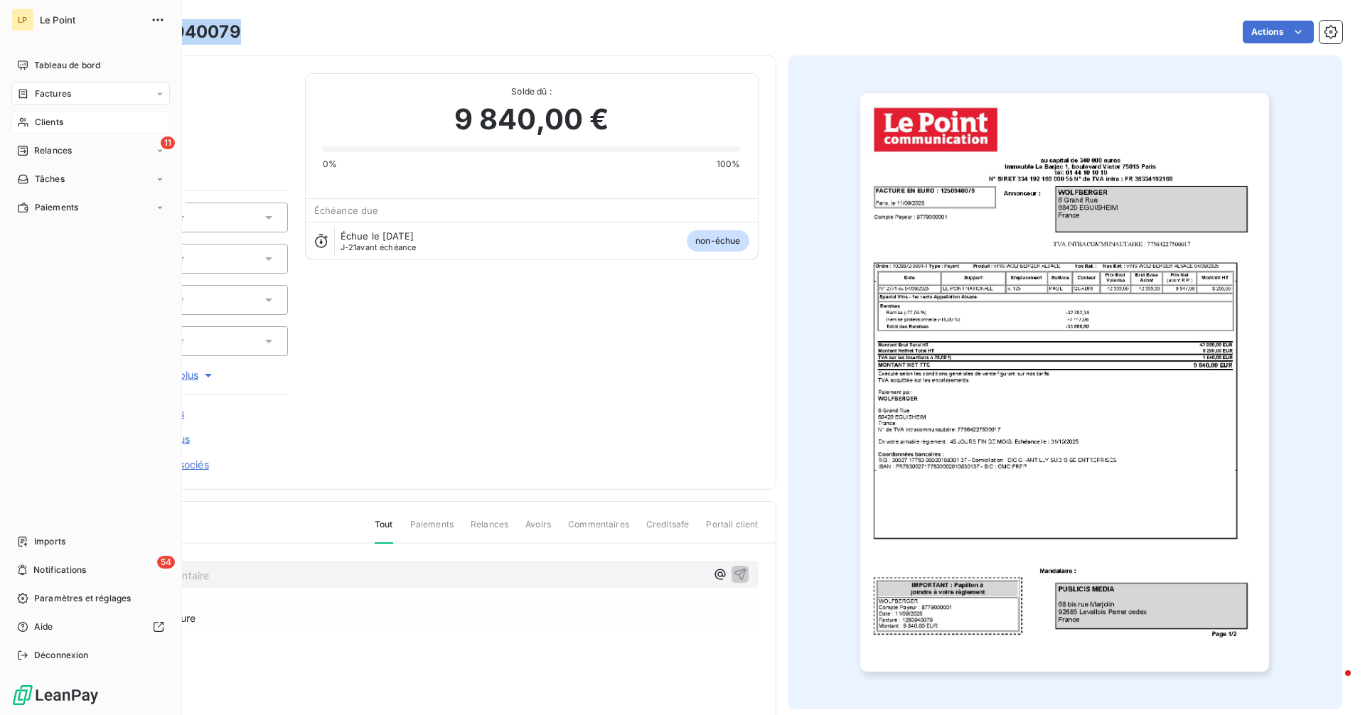
click at [37, 90] on span "Factures" at bounding box center [53, 93] width 36 height 13
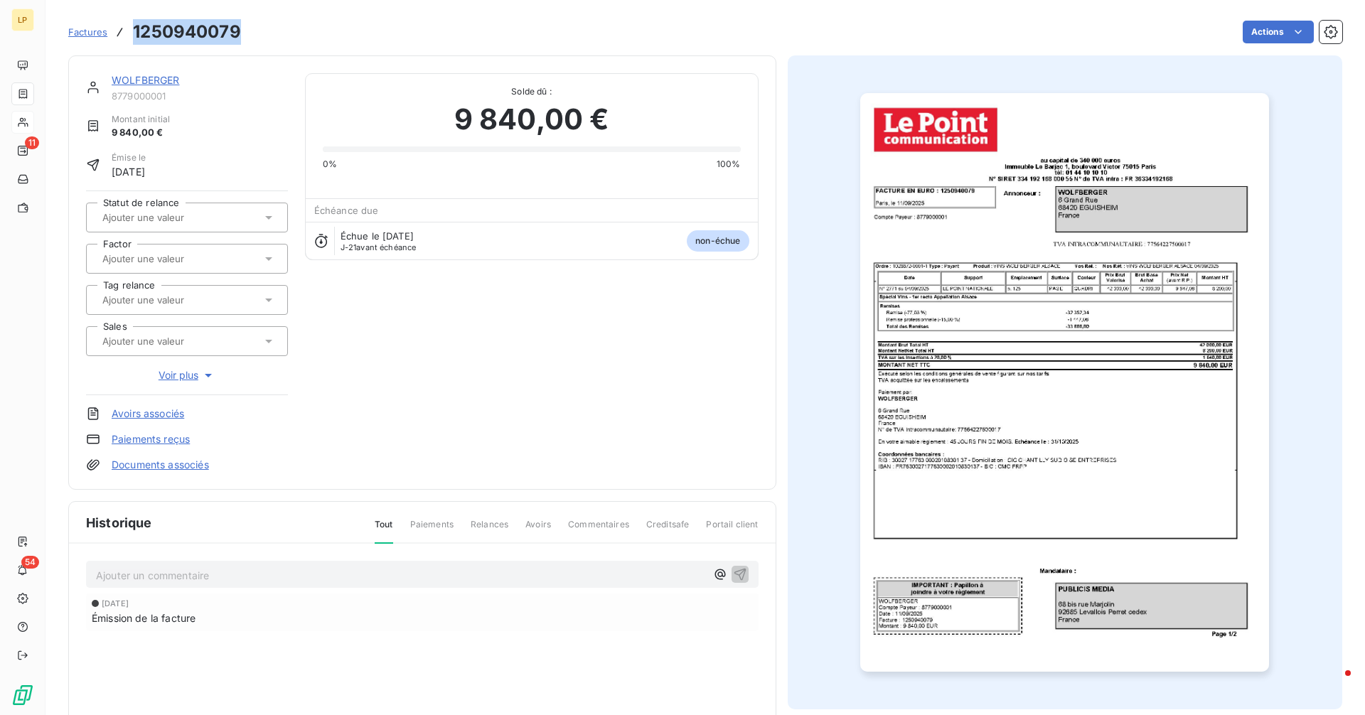
click at [86, 33] on span "Factures" at bounding box center [87, 31] width 39 height 11
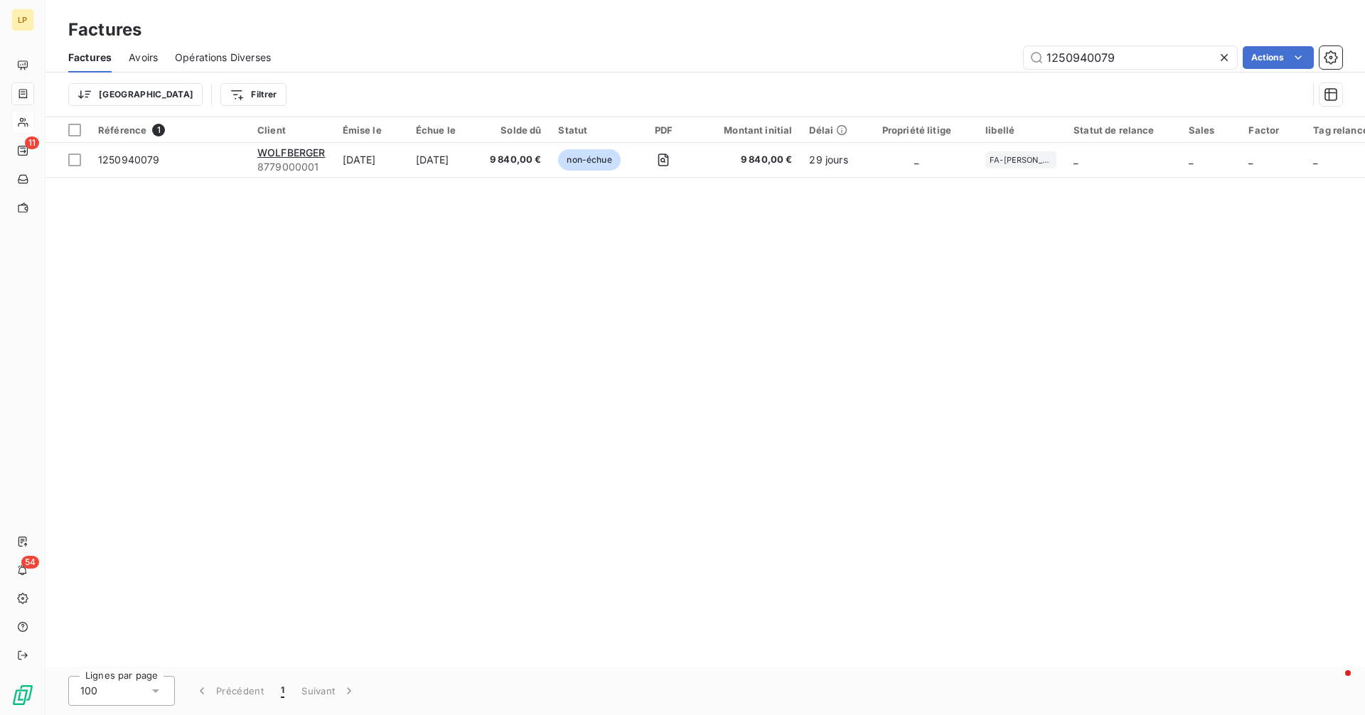
click at [1221, 57] on icon at bounding box center [1224, 57] width 14 height 14
click at [1168, 57] on input "text" at bounding box center [1130, 57] width 213 height 23
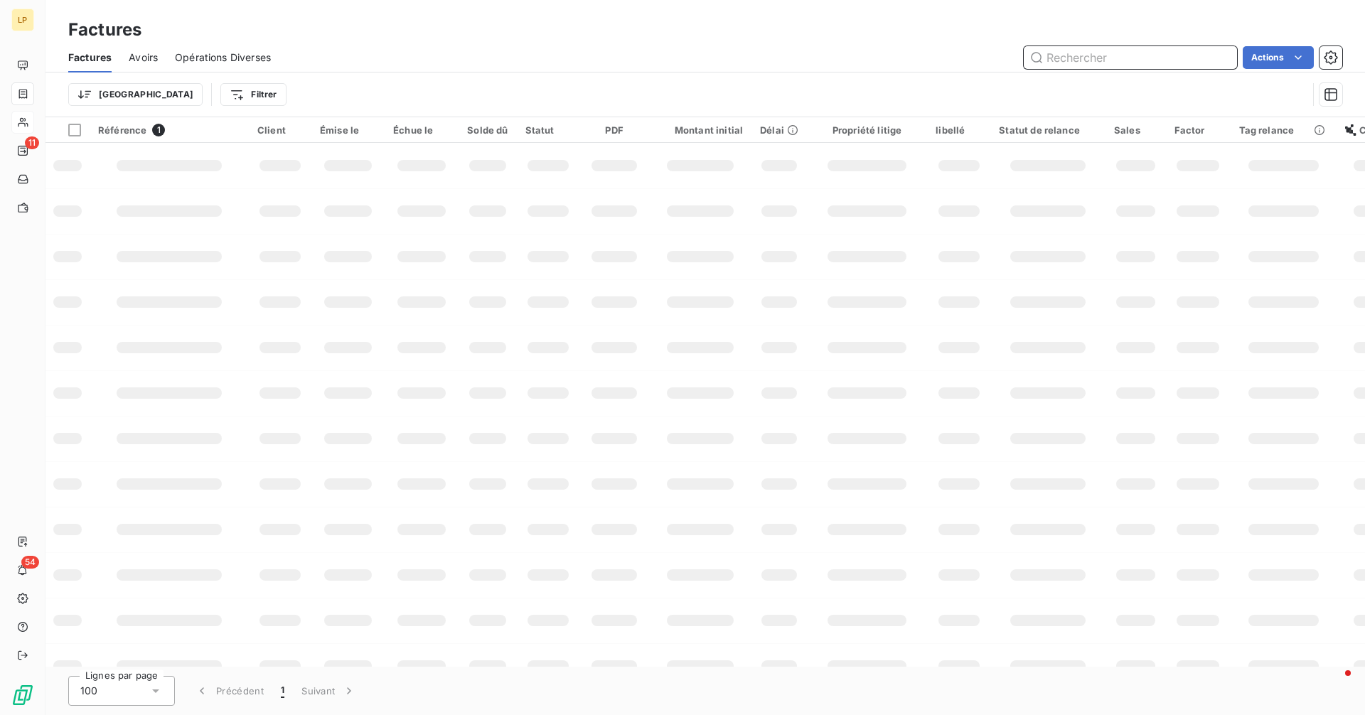
paste input "1240437107"
click at [1094, 60] on input "1240437107" at bounding box center [1130, 57] width 213 height 23
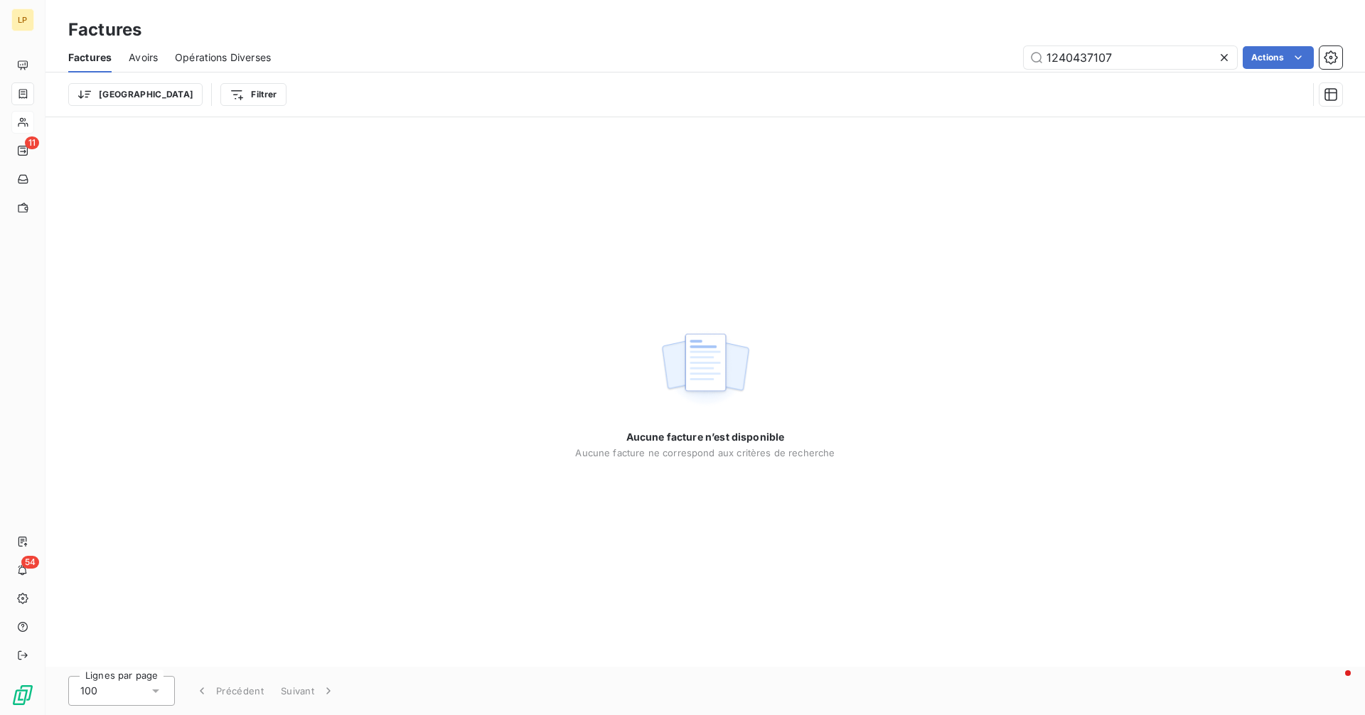
click at [1092, 70] on div "Factures Avoirs Opérations Diverses 1240437107 Actions" at bounding box center [706, 58] width 1320 height 30
click at [1124, 59] on input "1240437107" at bounding box center [1130, 57] width 213 height 23
click at [1123, 59] on input "1240437107" at bounding box center [1130, 57] width 213 height 23
click at [1140, 60] on input "1240437107" at bounding box center [1130, 57] width 213 height 23
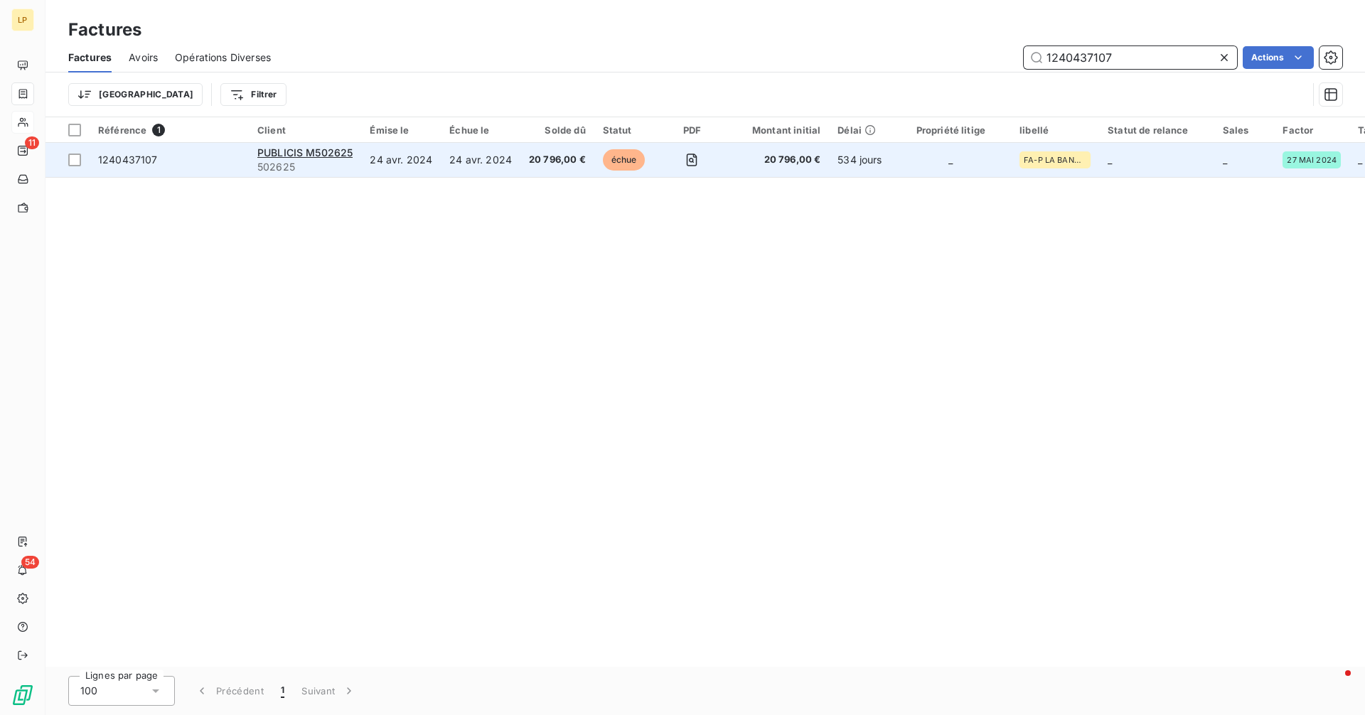
type input "1240437107"
click at [481, 171] on td "24 avr. 2024" at bounding box center [481, 160] width 80 height 34
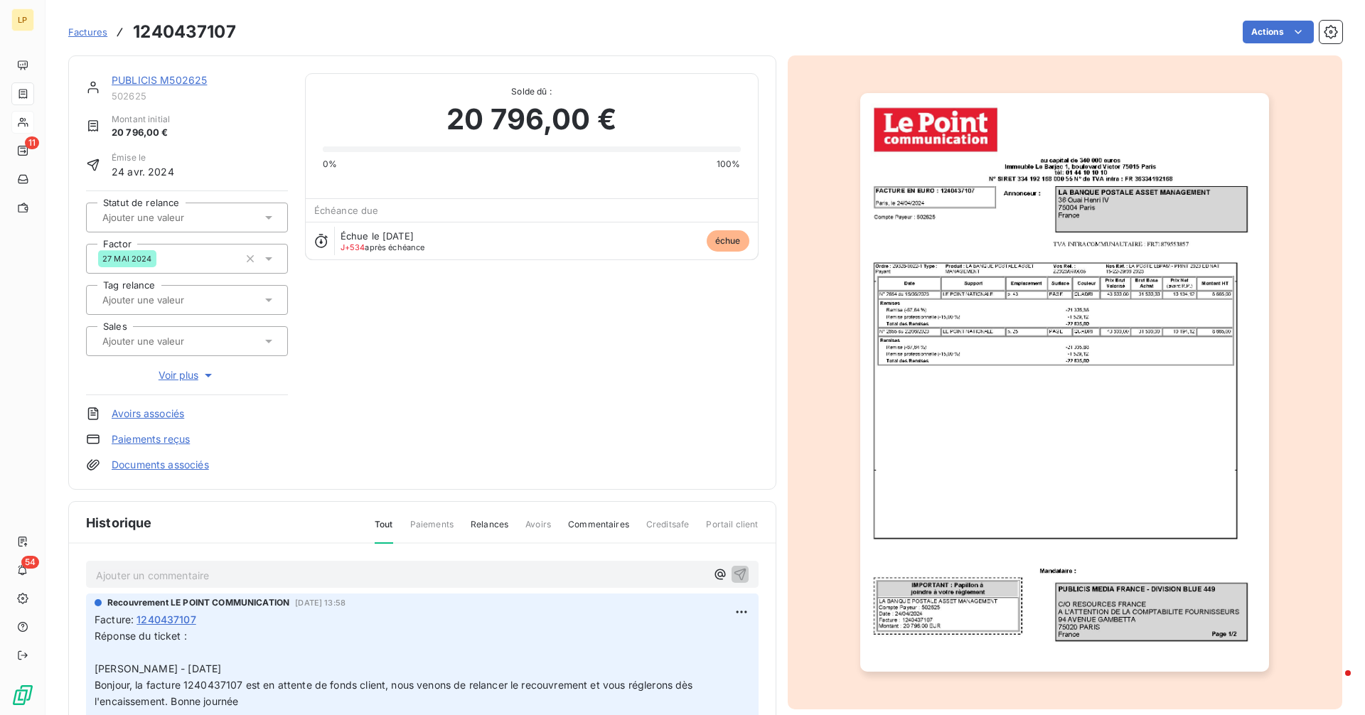
click at [364, 582] on p "Ajouter un commentaire ﻿" at bounding box center [401, 576] width 610 height 18
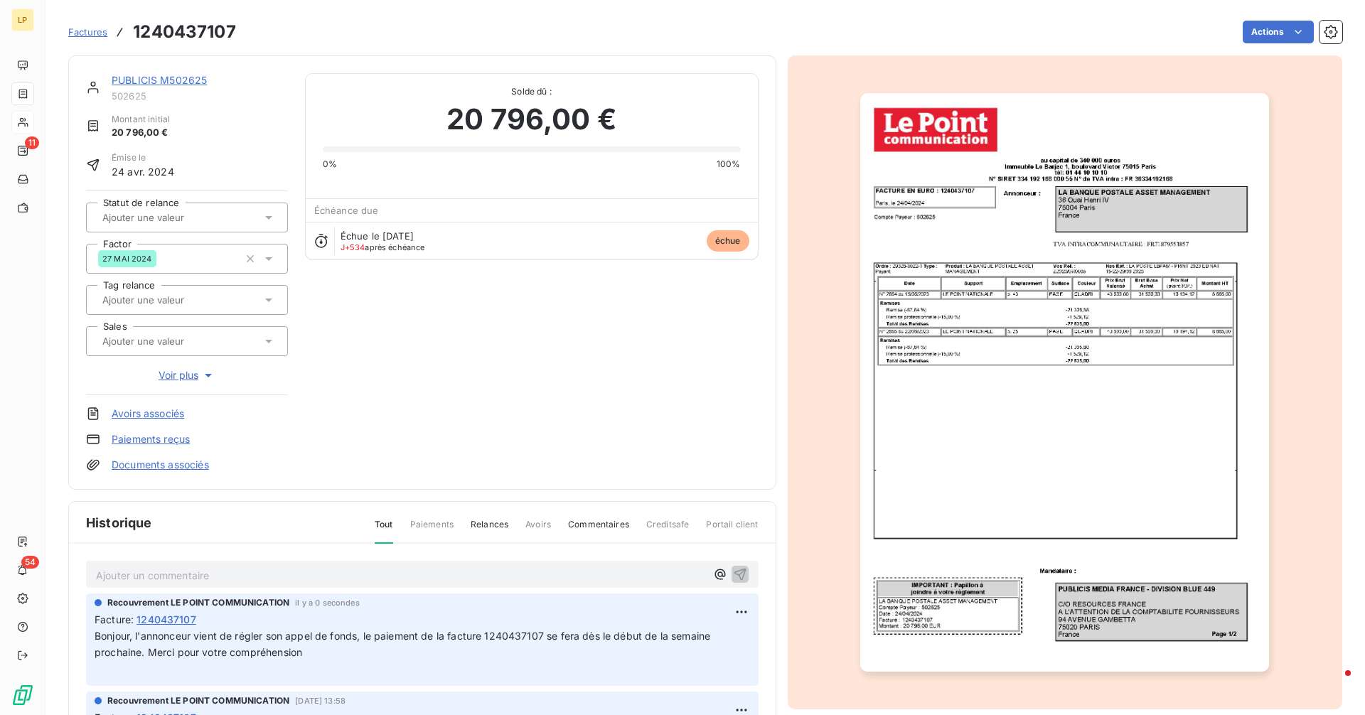
click at [1042, 246] on img "button" at bounding box center [1064, 382] width 409 height 579
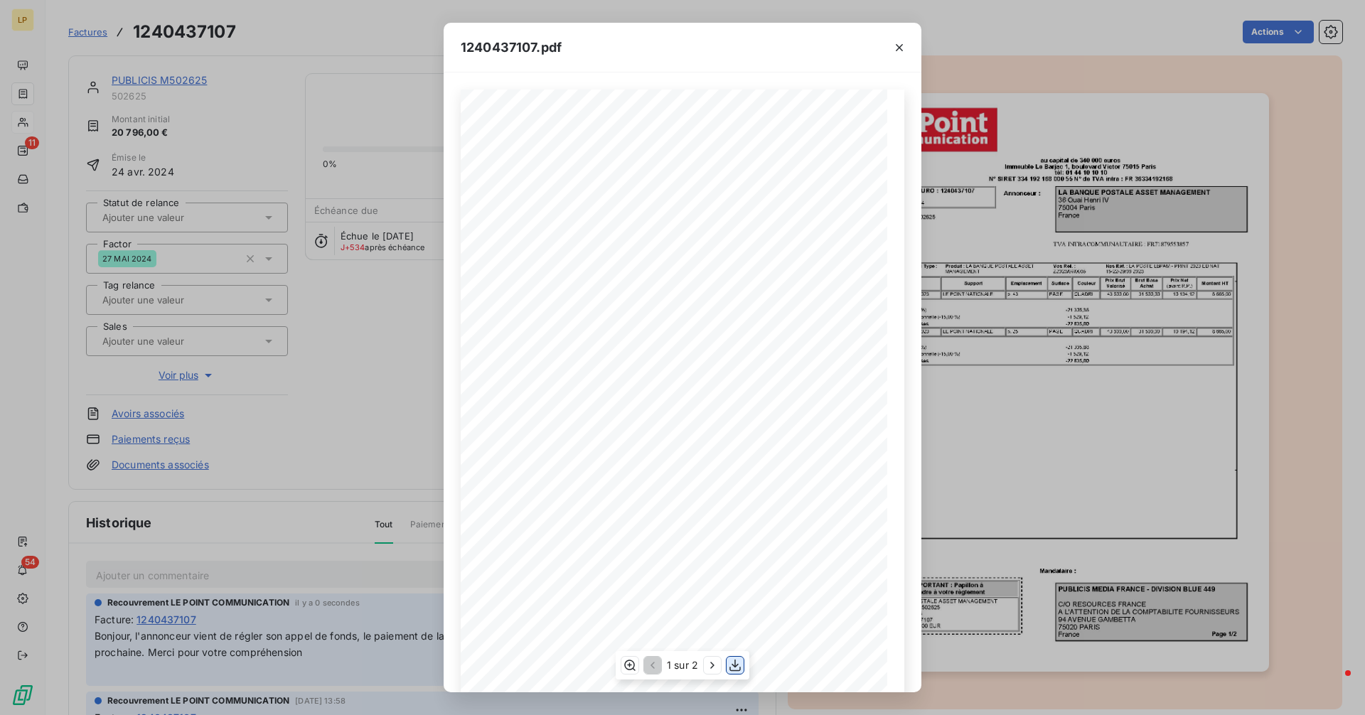
click at [733, 663] on icon "button" at bounding box center [735, 665] width 14 height 14
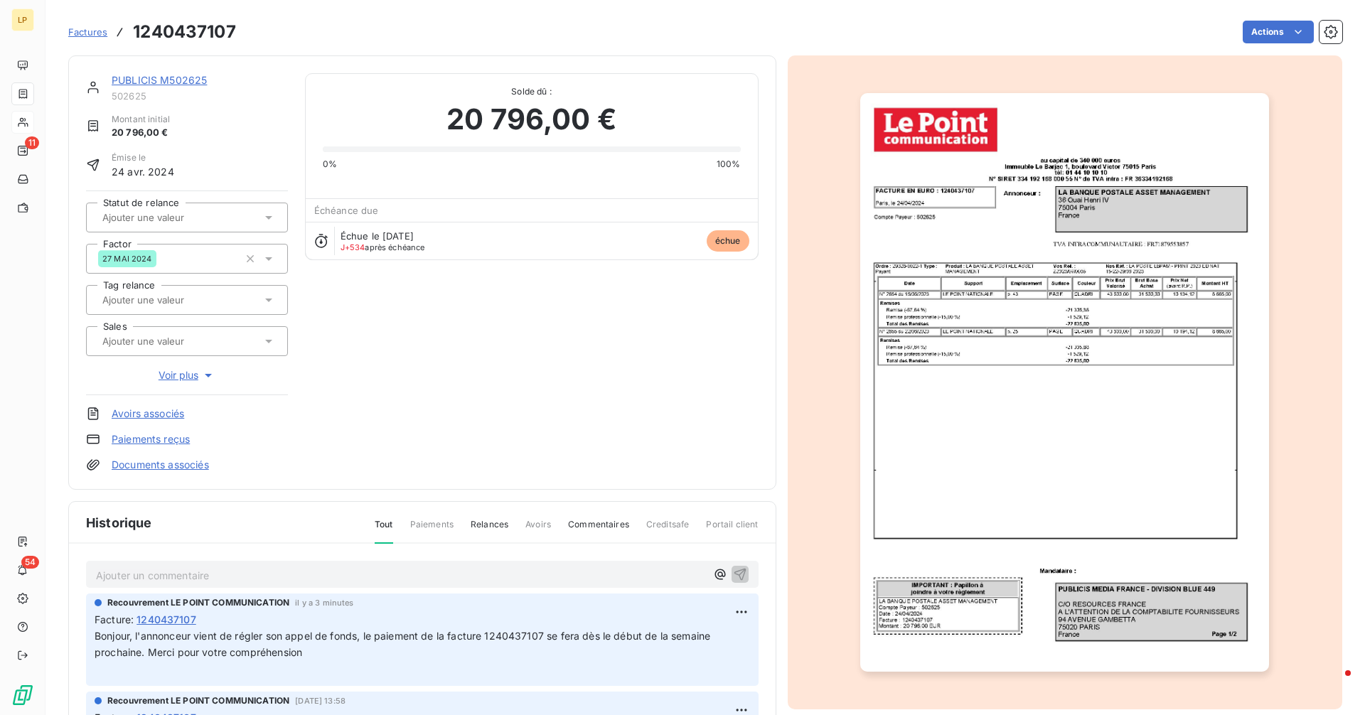
click at [158, 83] on link "PUBLICIS M502625" at bounding box center [159, 80] width 95 height 12
